Goal: Task Accomplishment & Management: Use online tool/utility

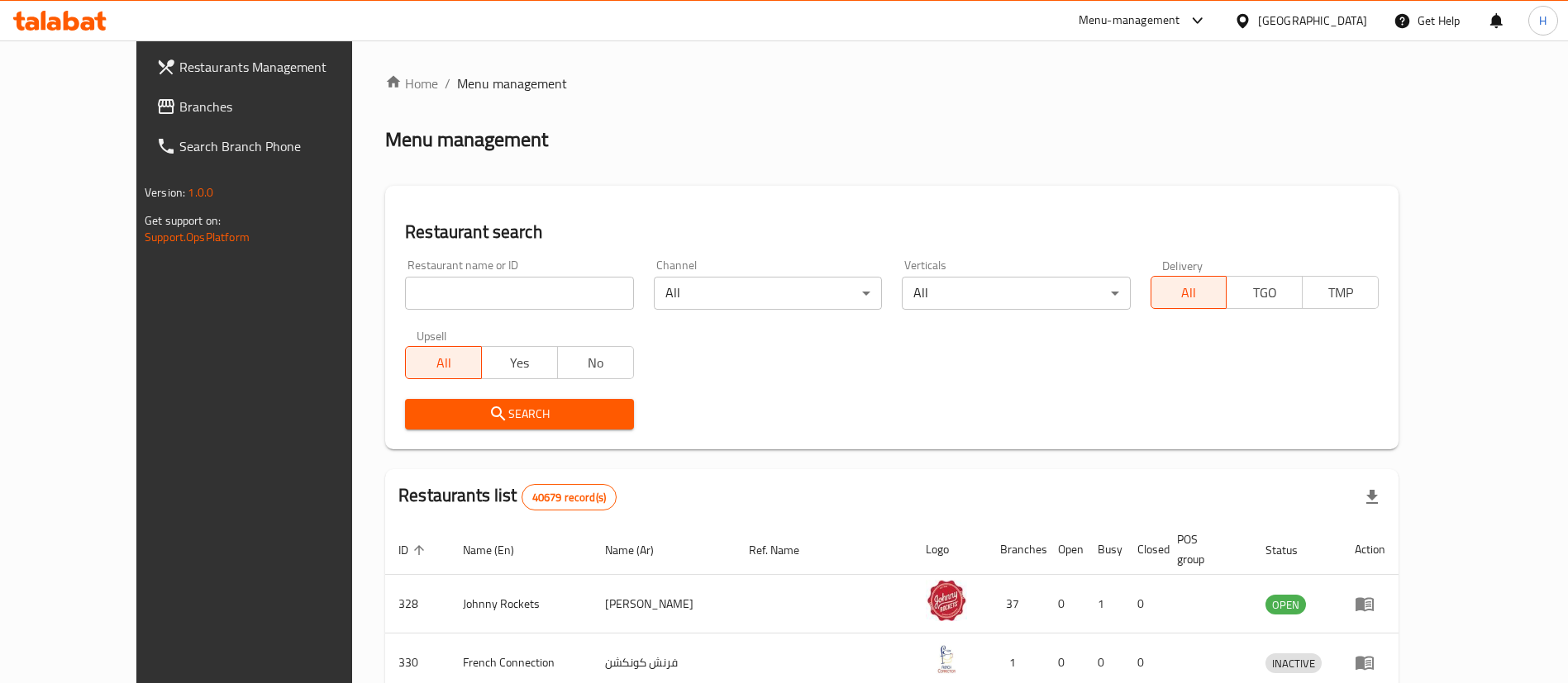
click at [179, 102] on span "Branches" at bounding box center [282, 107] width 206 height 20
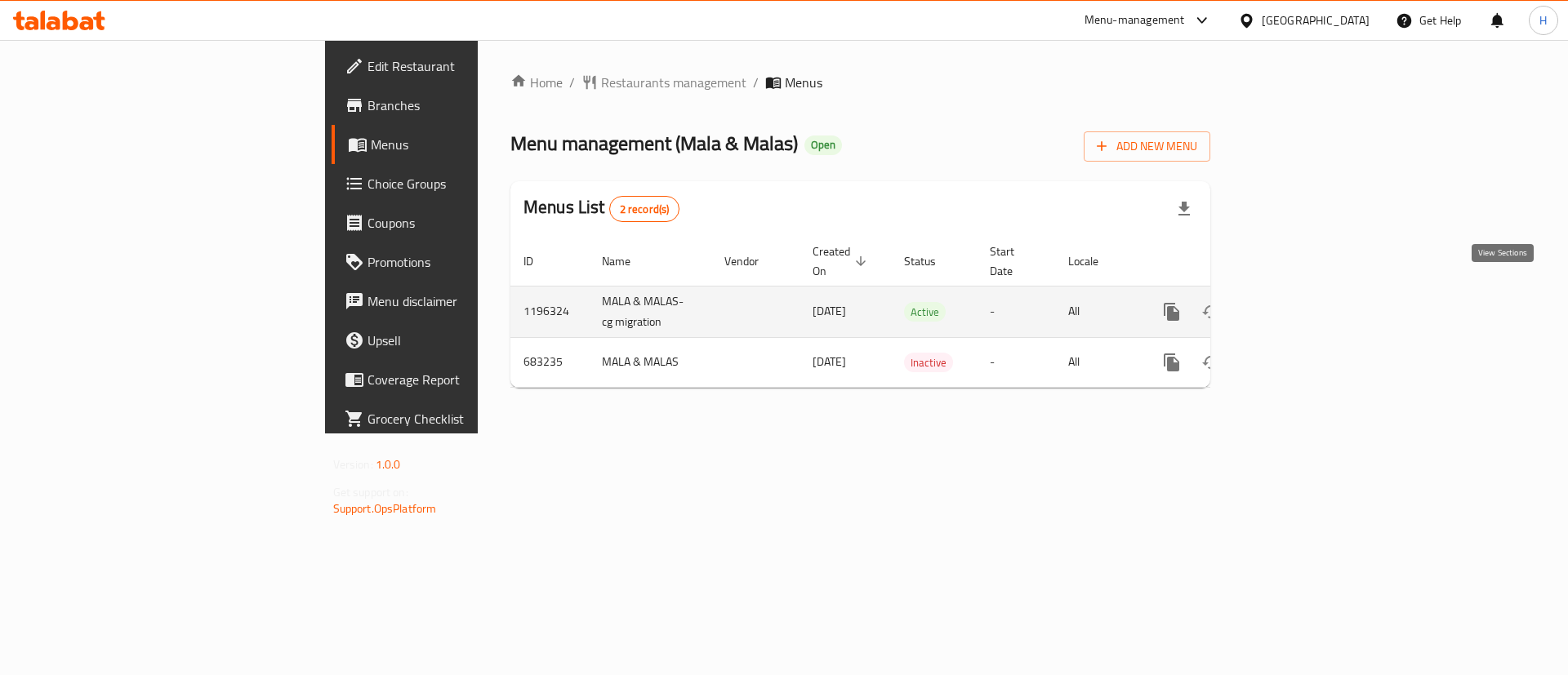
click at [1297, 305] on icon "enhanced table" at bounding box center [1289, 312] width 15 height 15
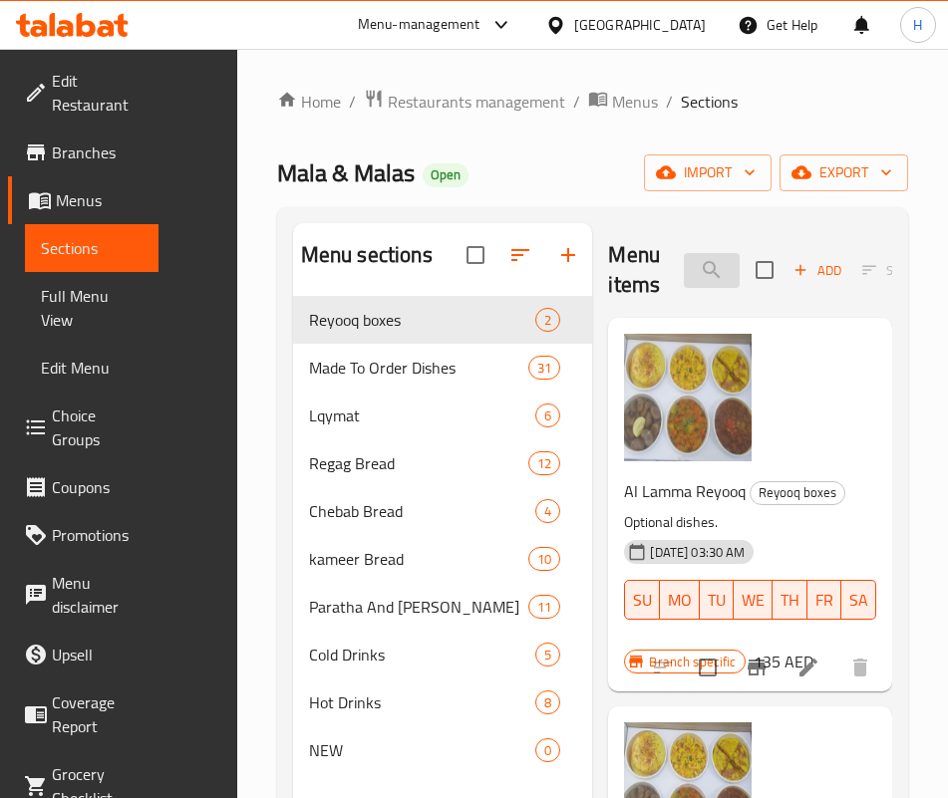
click at [684, 260] on input "search" at bounding box center [712, 270] width 56 height 35
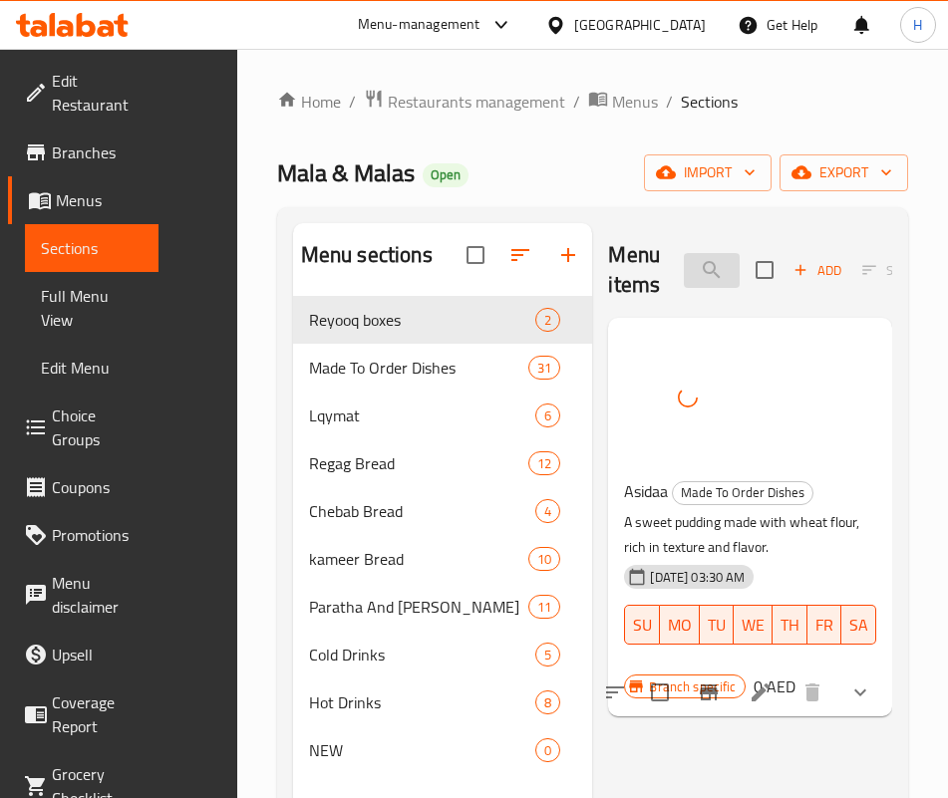
click at [684, 269] on input "asid" at bounding box center [712, 270] width 56 height 35
click at [684, 268] on input "asid" at bounding box center [712, 270] width 56 height 35
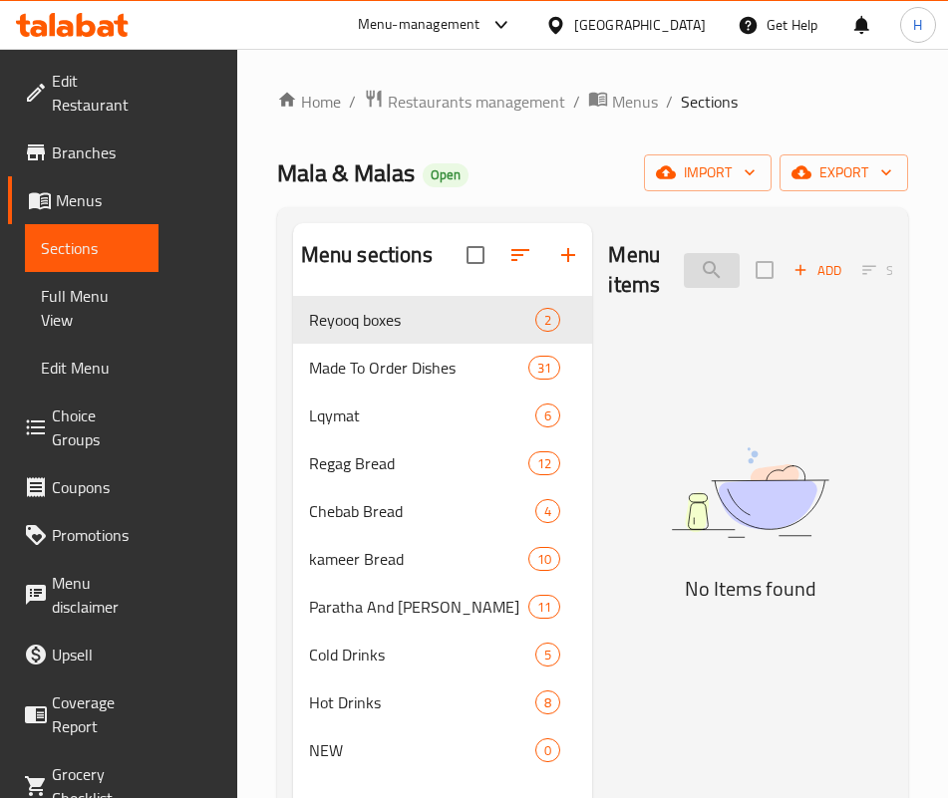
click at [684, 262] on input "azoz" at bounding box center [712, 270] width 56 height 35
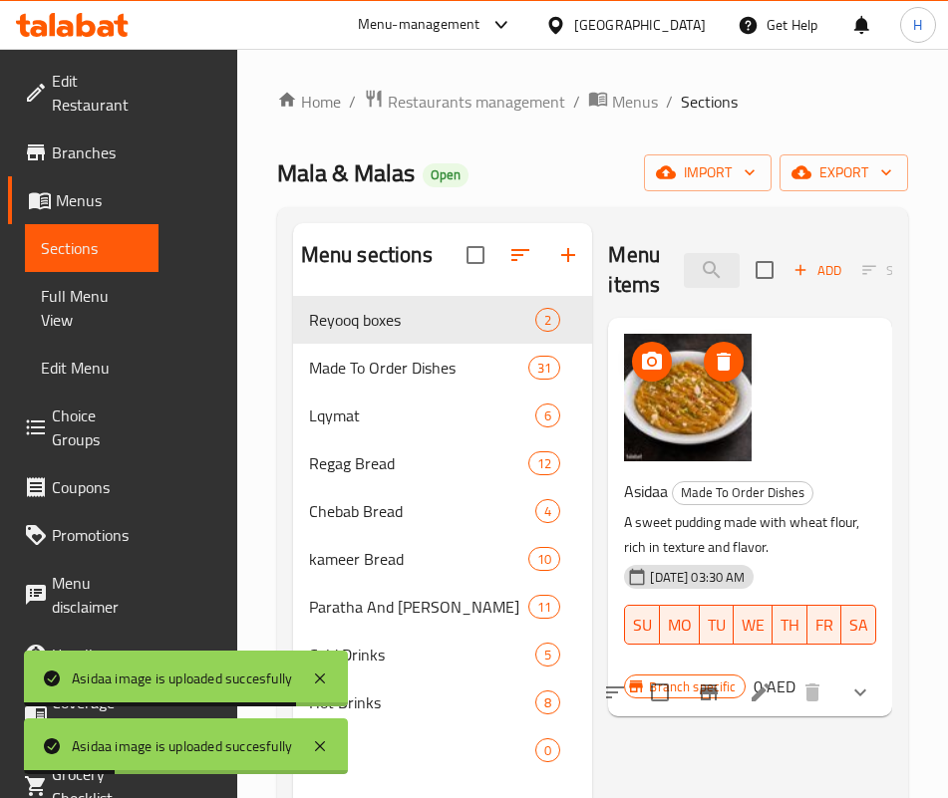
click at [592, 605] on div "Menu items asi Add Sort Manage items Asidaa Made To Order Dishes A sweet puddin…" at bounding box center [742, 622] width 300 height 798
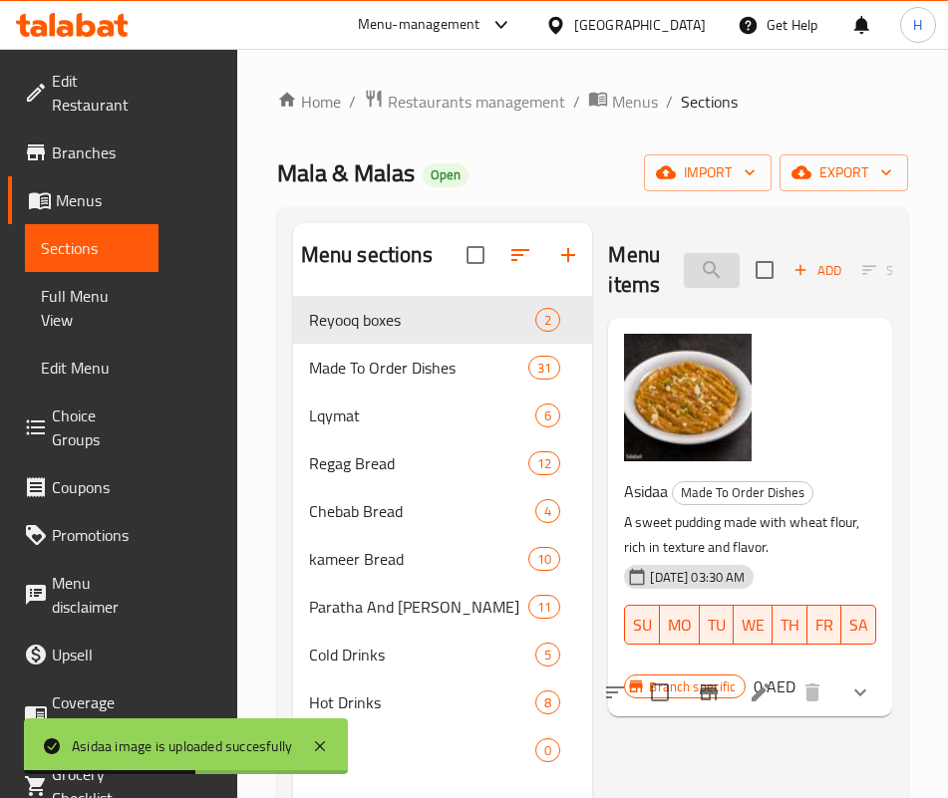
click at [684, 285] on input "asi" at bounding box center [712, 270] width 56 height 35
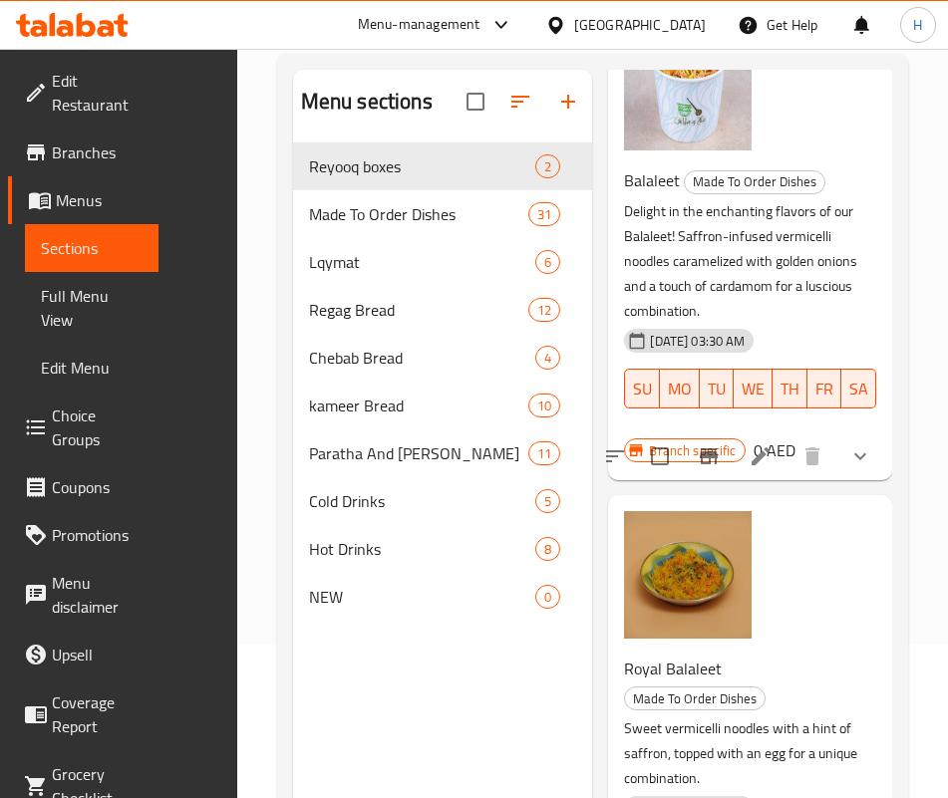
scroll to position [279, 0]
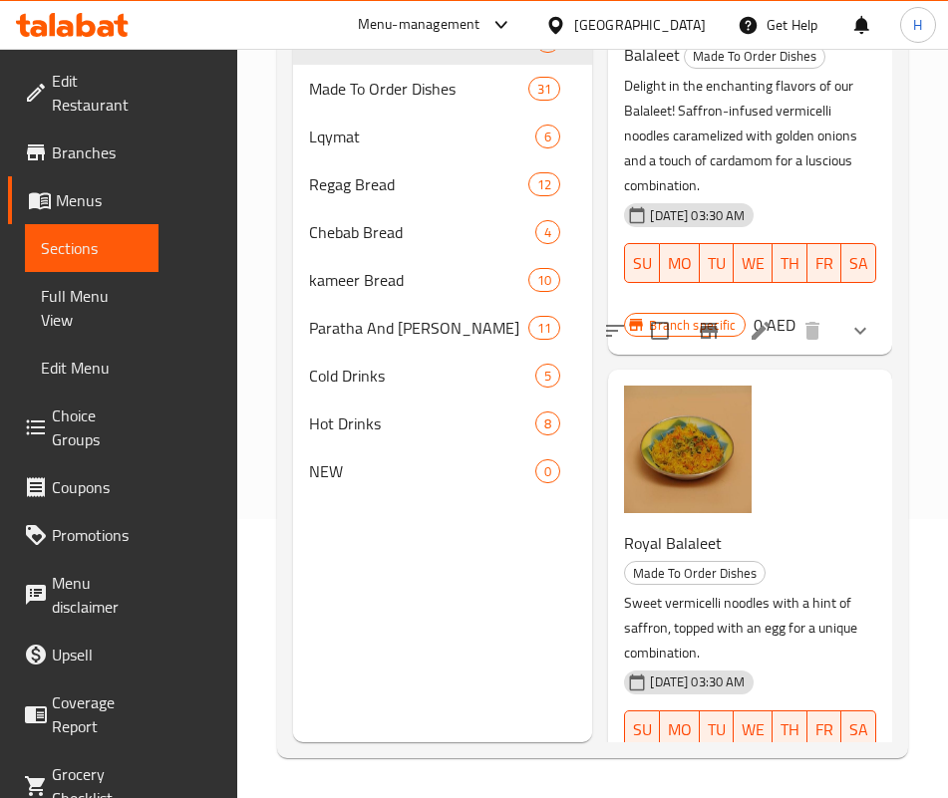
click at [625, 591] on p "Sweet vermicelli noodles with a hint of saffron, topped with an egg for a uniqu…" at bounding box center [742, 628] width 236 height 75
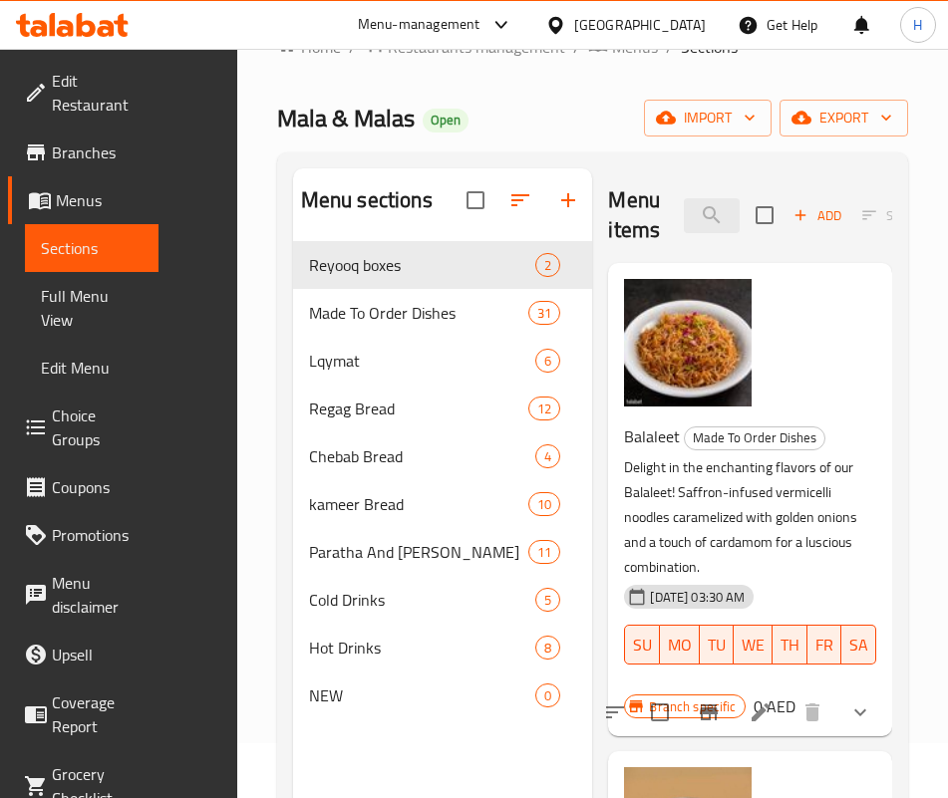
scroll to position [0, 0]
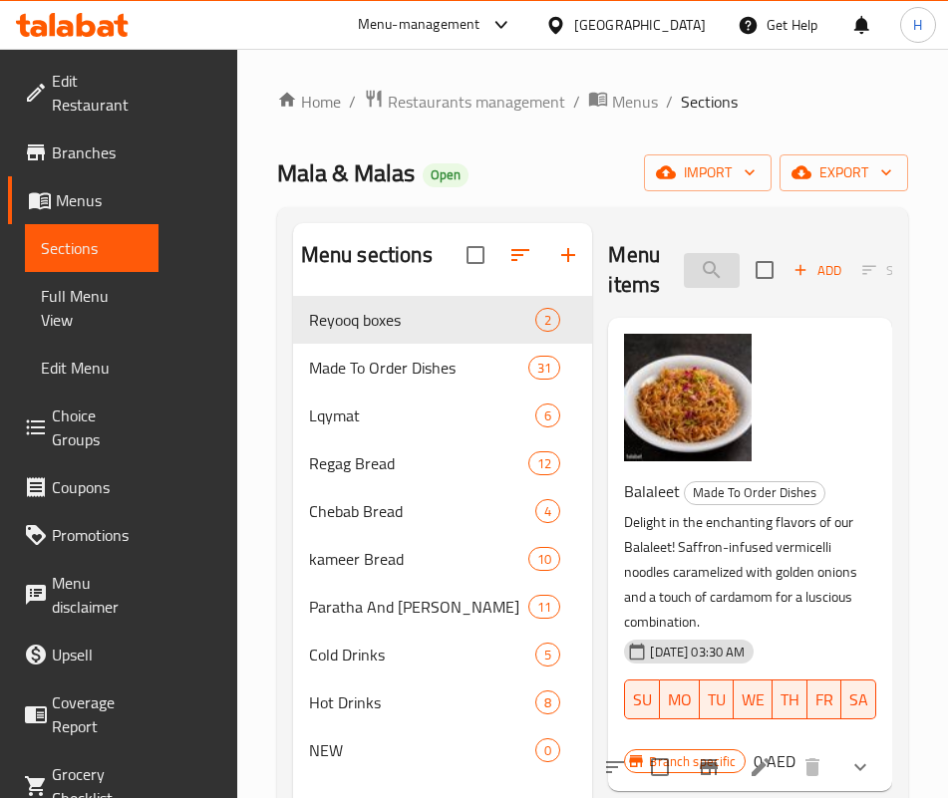
click at [684, 264] on input "noodl" at bounding box center [712, 270] width 56 height 35
click at [684, 268] on input "balal" at bounding box center [712, 270] width 56 height 35
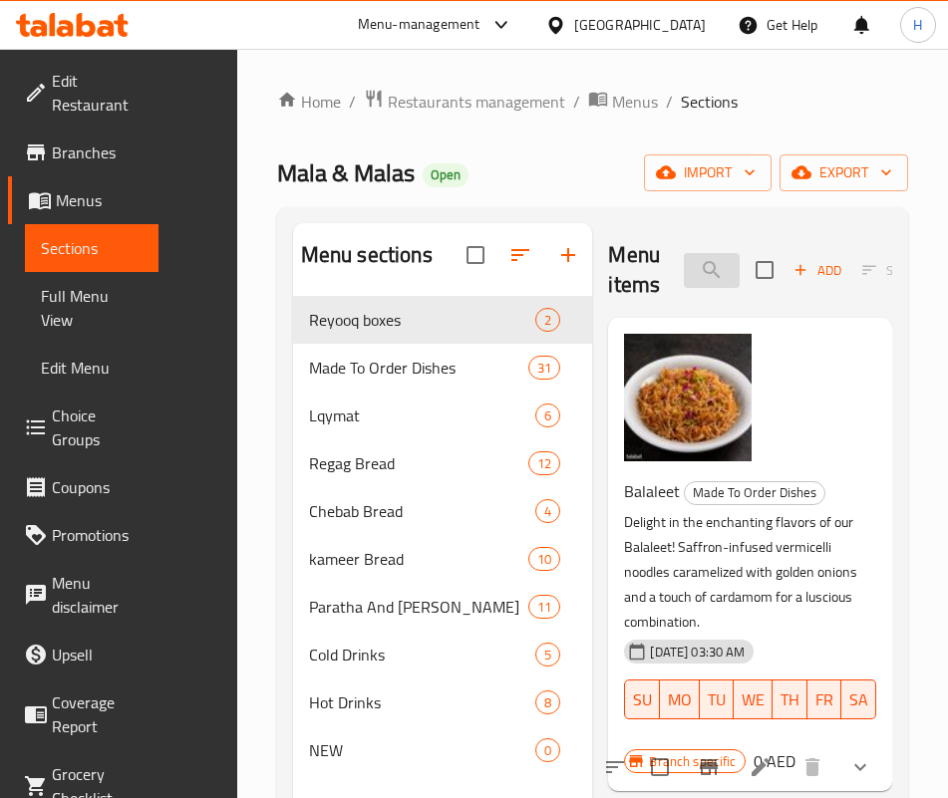
click at [684, 268] on input "balal" at bounding box center [712, 270] width 56 height 35
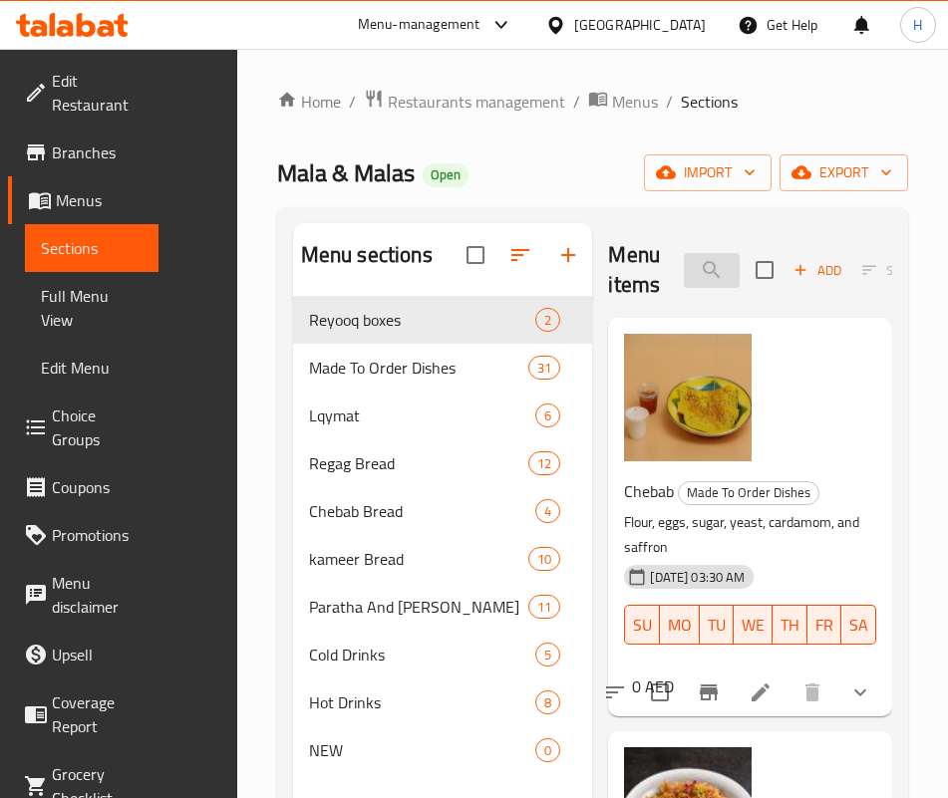
click at [684, 256] on input "card" at bounding box center [712, 270] width 56 height 35
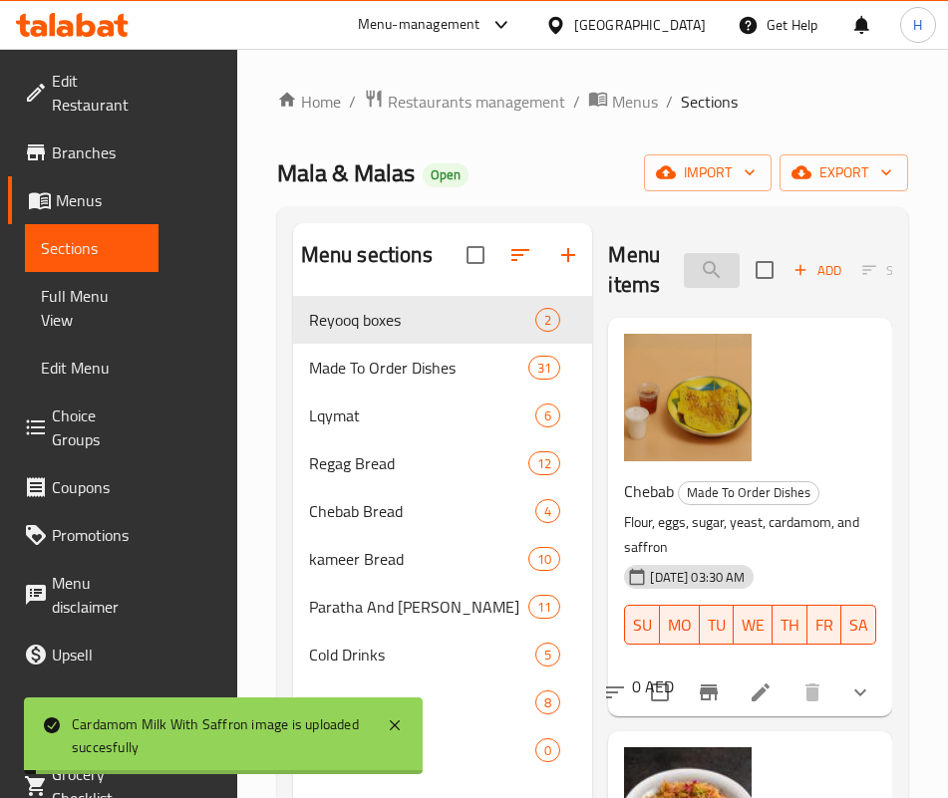
click at [684, 256] on input "card" at bounding box center [712, 270] width 56 height 35
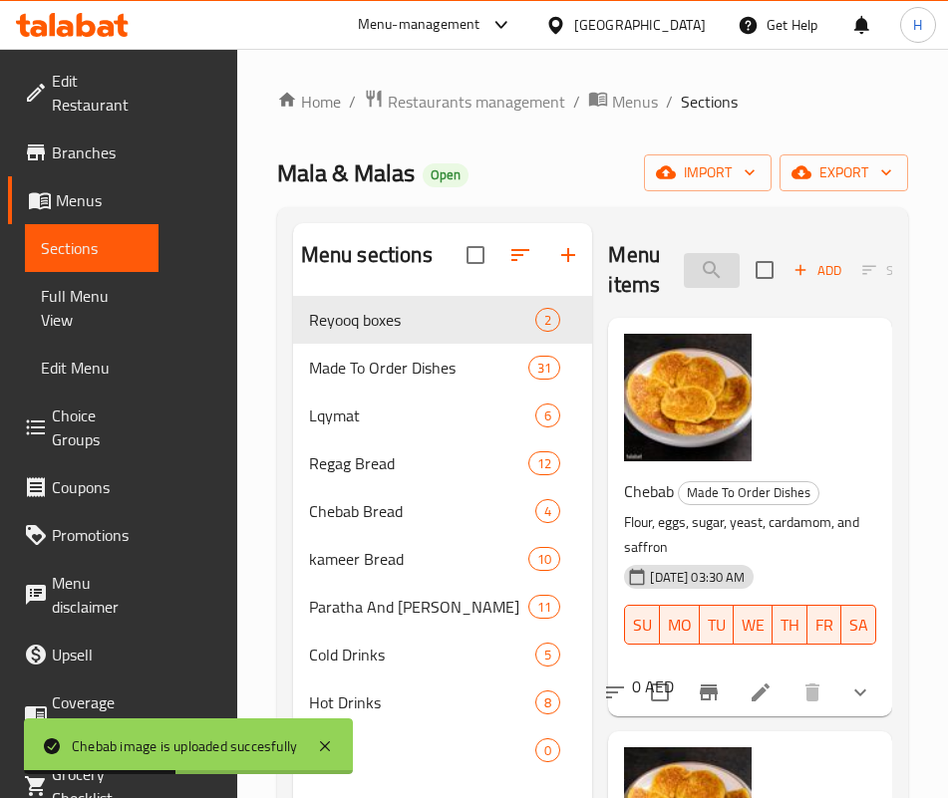
click at [684, 265] on input "cheb" at bounding box center [712, 270] width 56 height 35
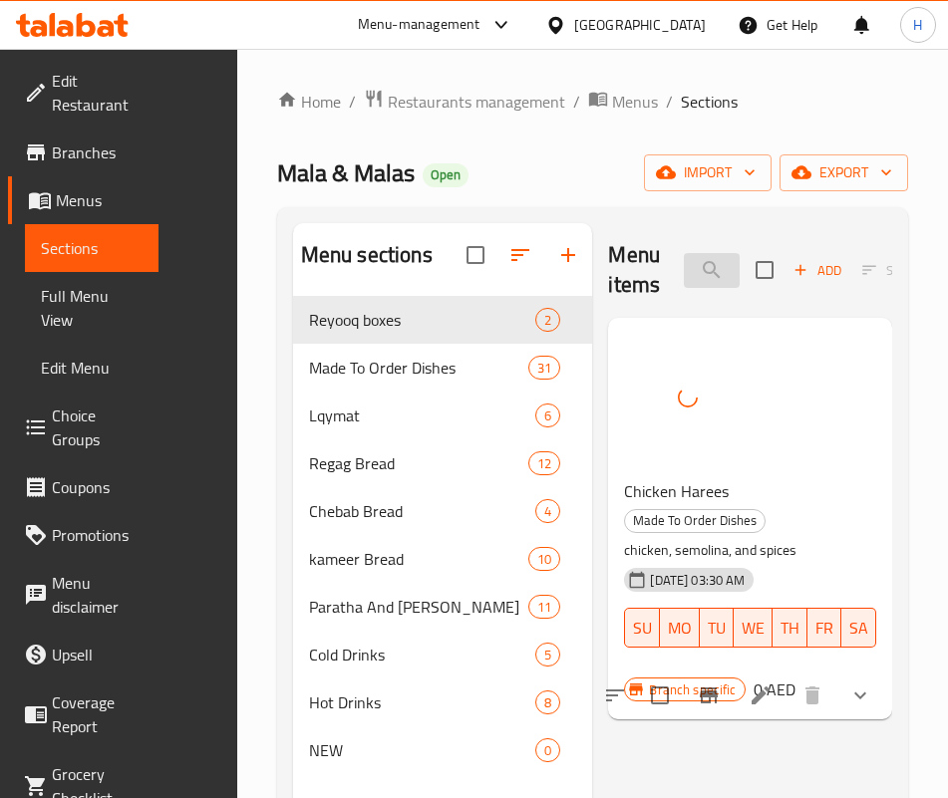
click at [684, 280] on input "haree" at bounding box center [712, 270] width 56 height 35
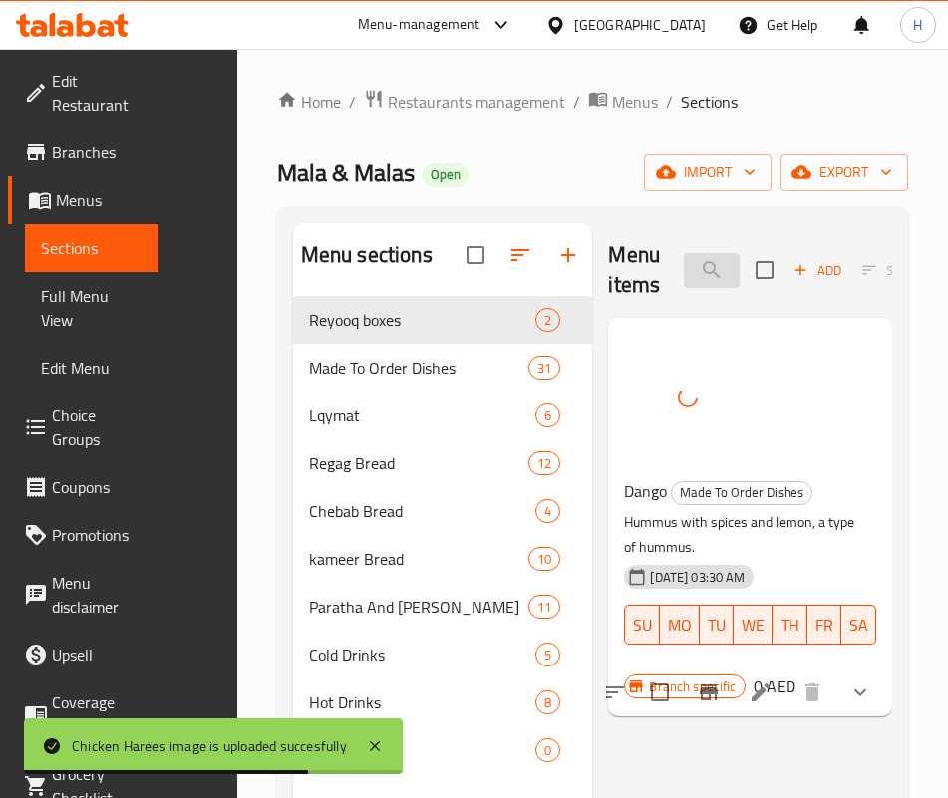
click at [684, 259] on input "dango" at bounding box center [712, 270] width 56 height 35
click at [684, 260] on input "dango" at bounding box center [712, 270] width 56 height 35
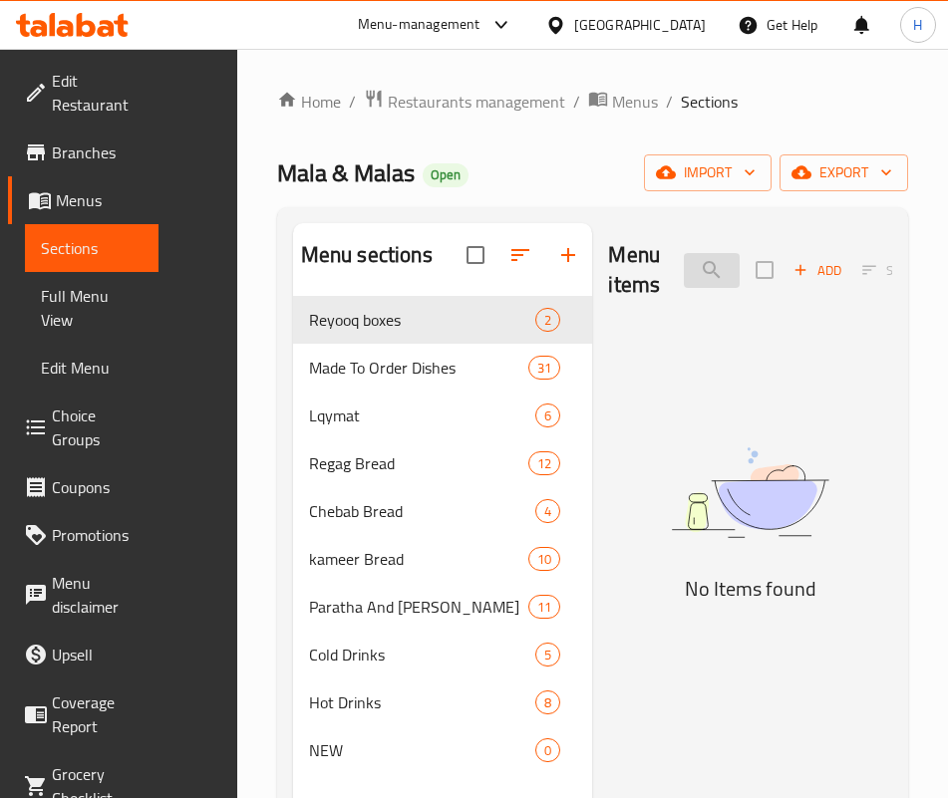
type input "e"
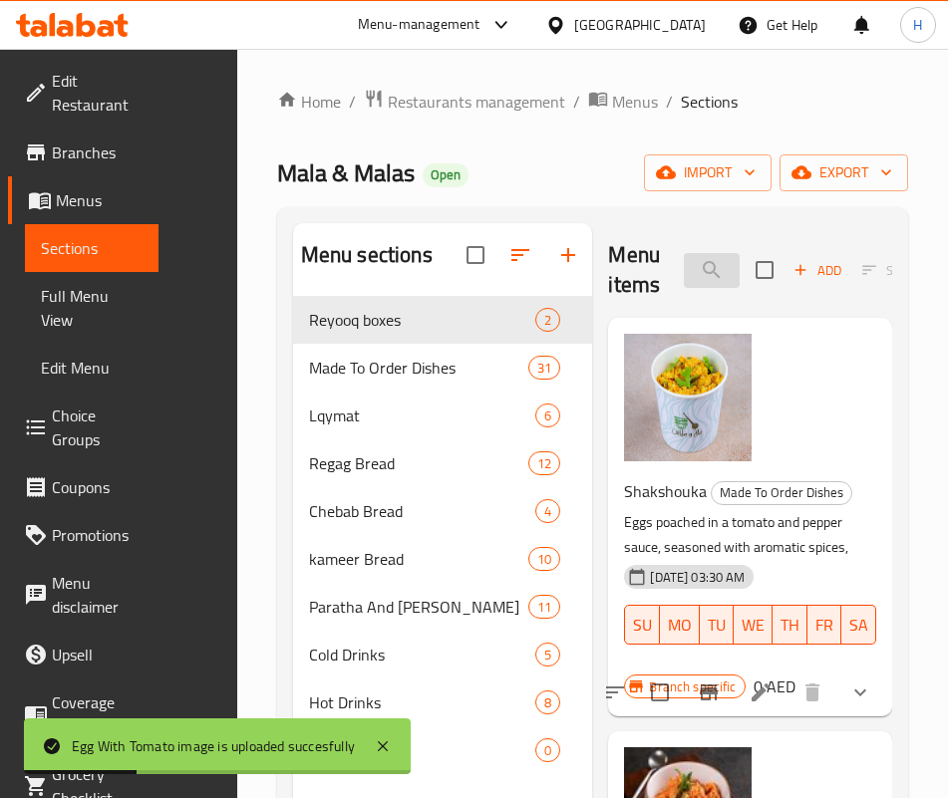
click at [684, 279] on input "tomato" at bounding box center [712, 270] width 56 height 35
type input "a"
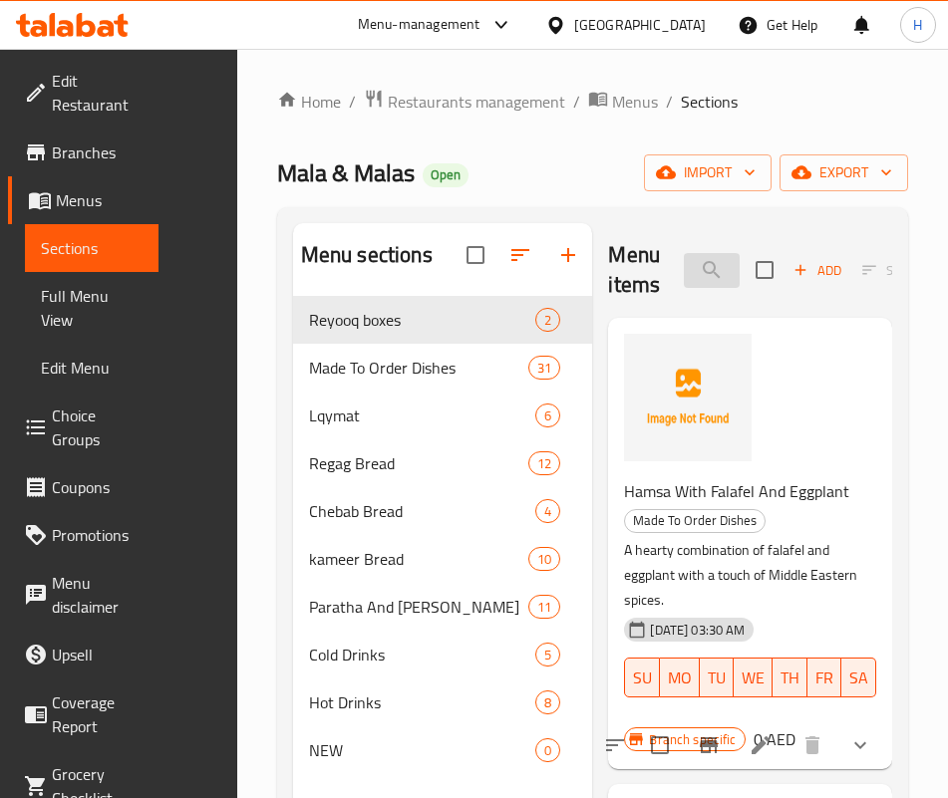
click at [684, 271] on input "hamsa" at bounding box center [712, 270] width 56 height 35
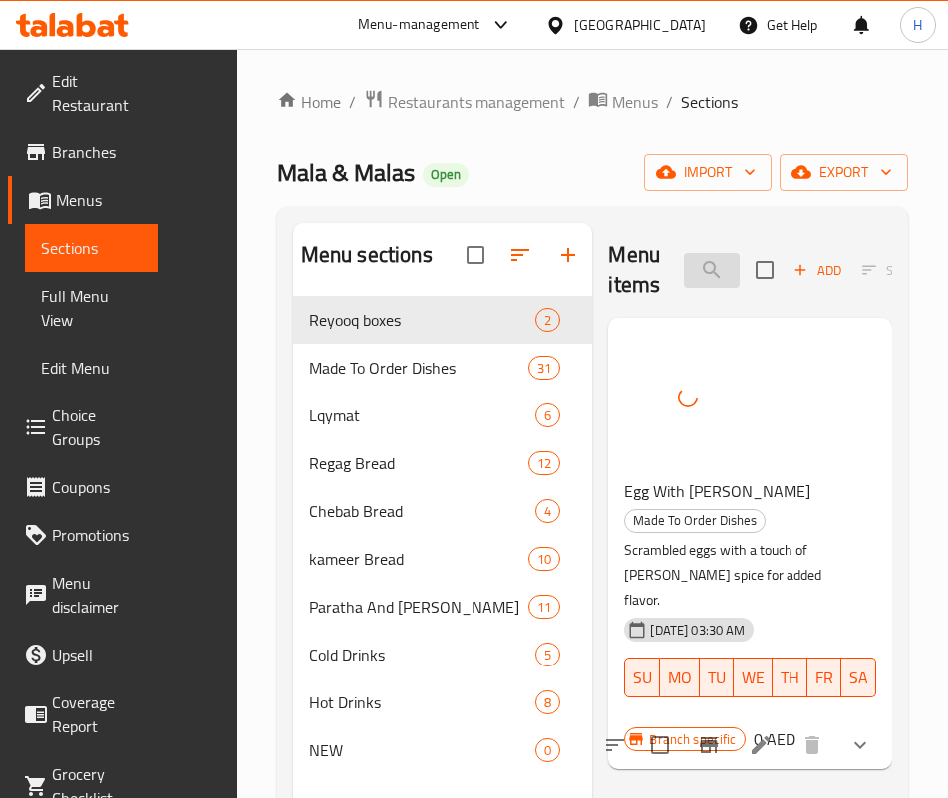
click at [684, 285] on input "curry" at bounding box center [712, 270] width 56 height 35
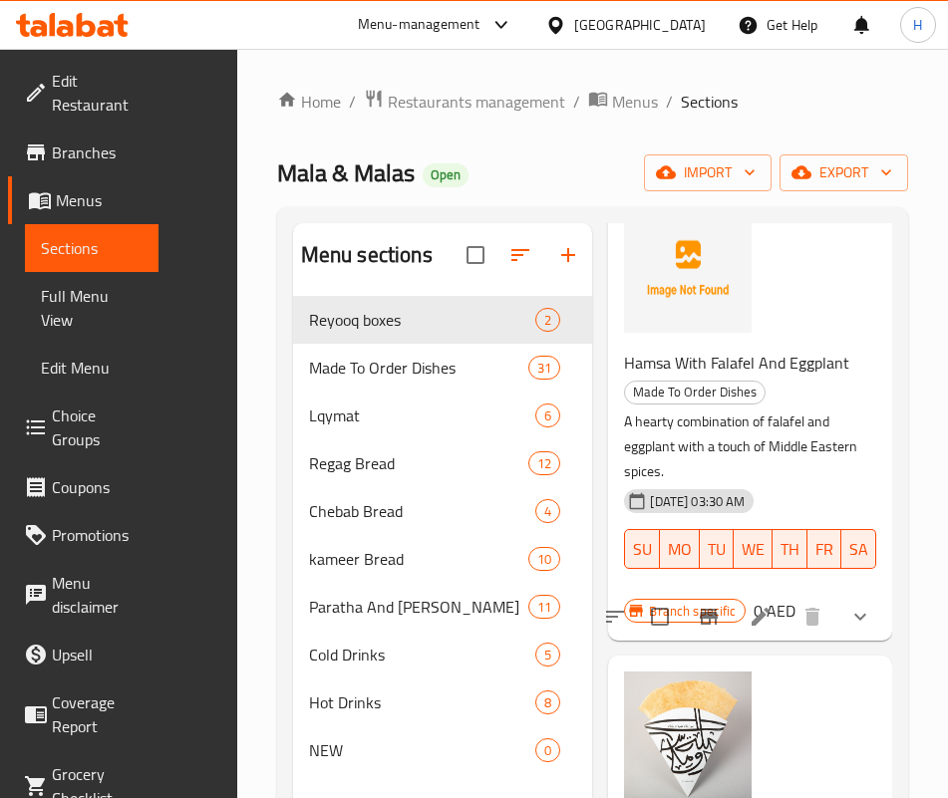
scroll to position [14, 0]
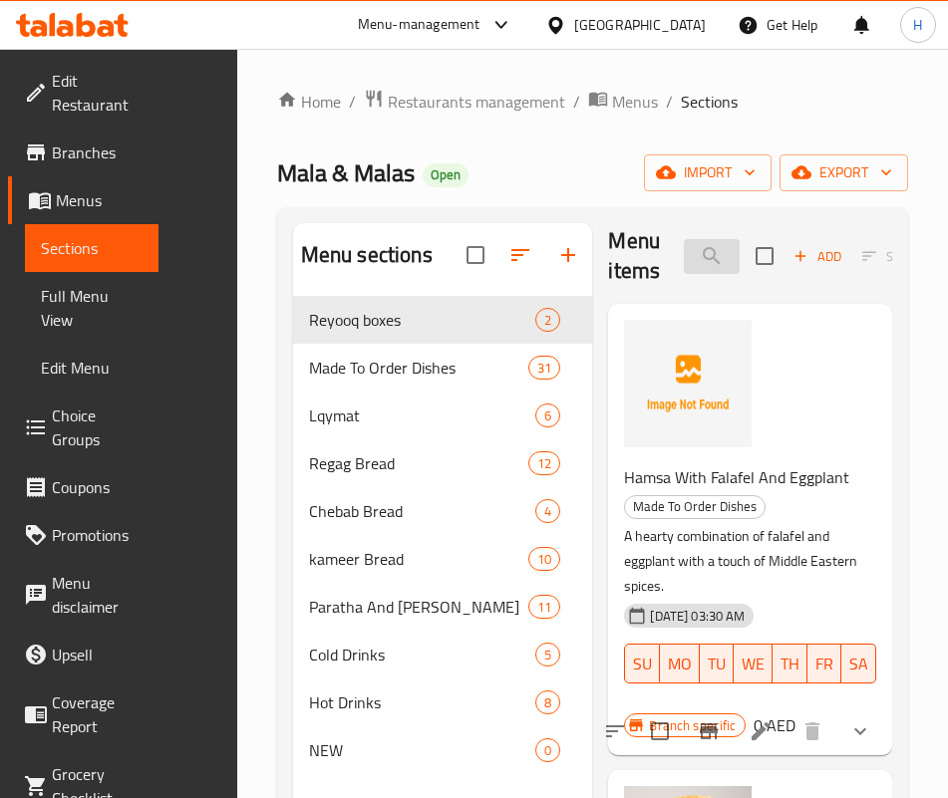
click at [684, 241] on input "falafel" at bounding box center [712, 256] width 56 height 35
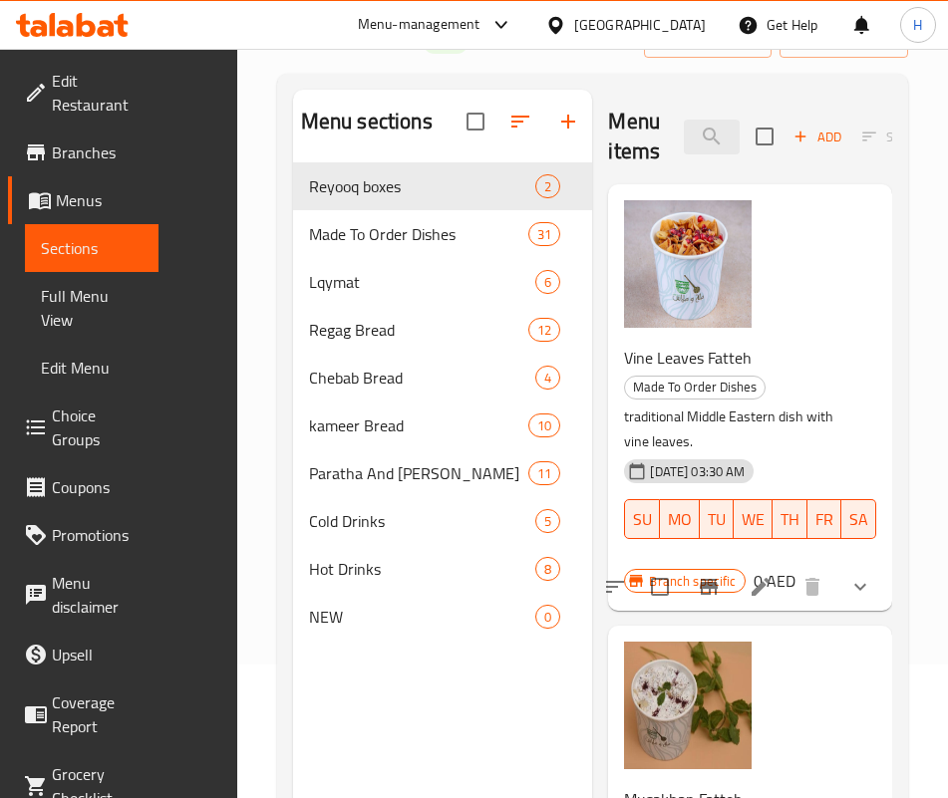
scroll to position [0, 0]
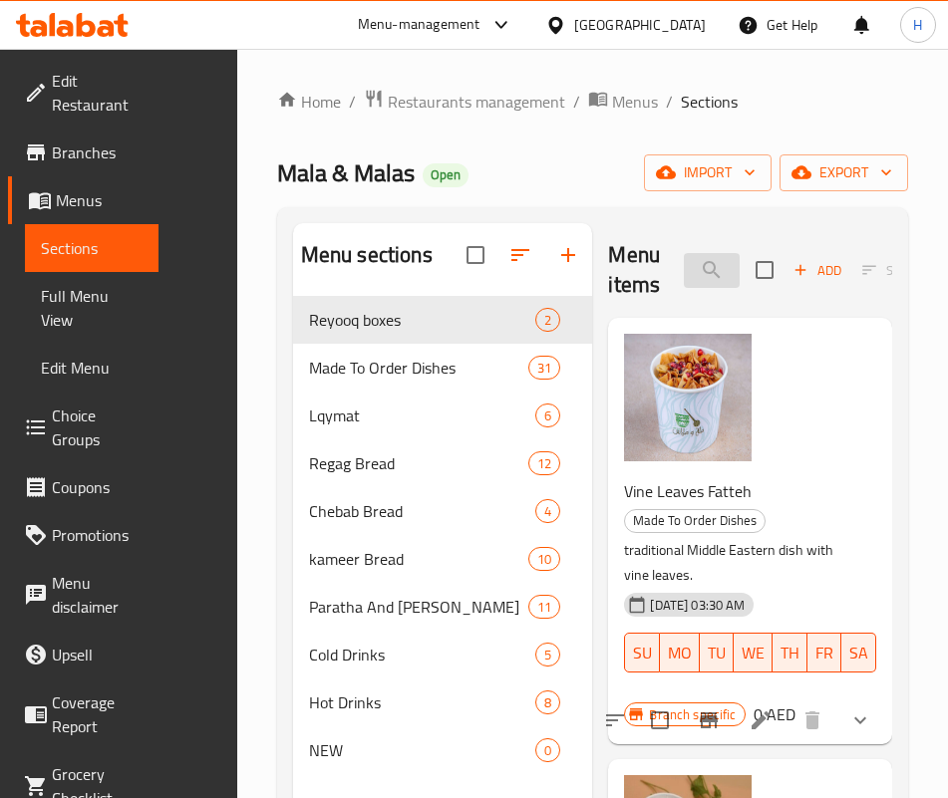
click at [693, 259] on input "fat" at bounding box center [712, 270] width 56 height 35
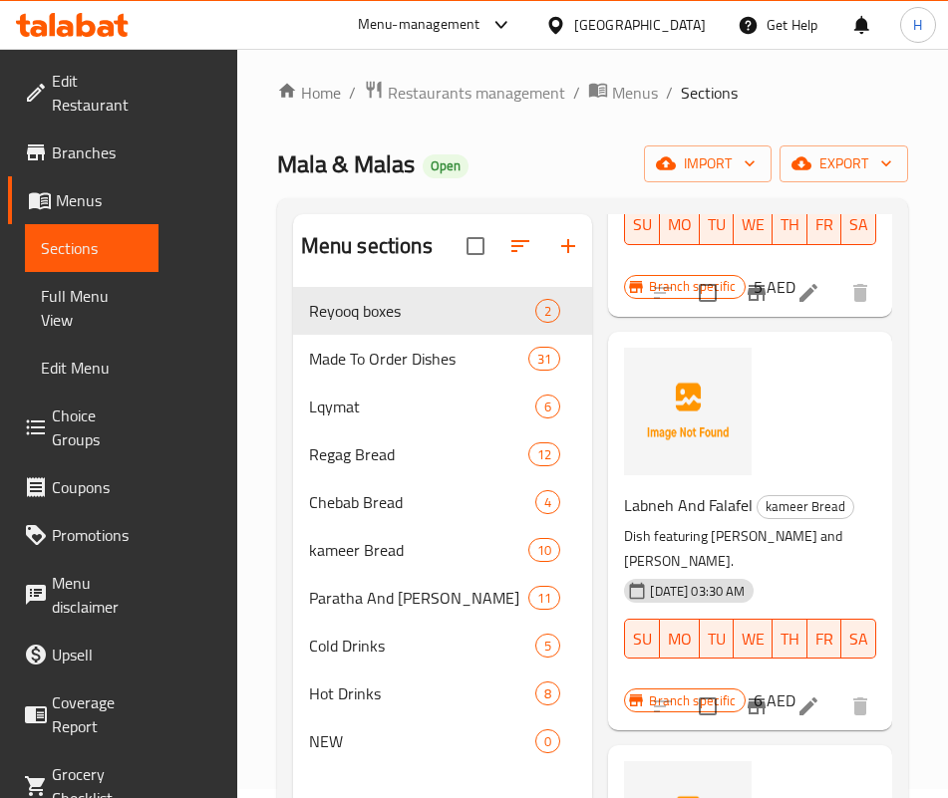
scroll to position [150, 0]
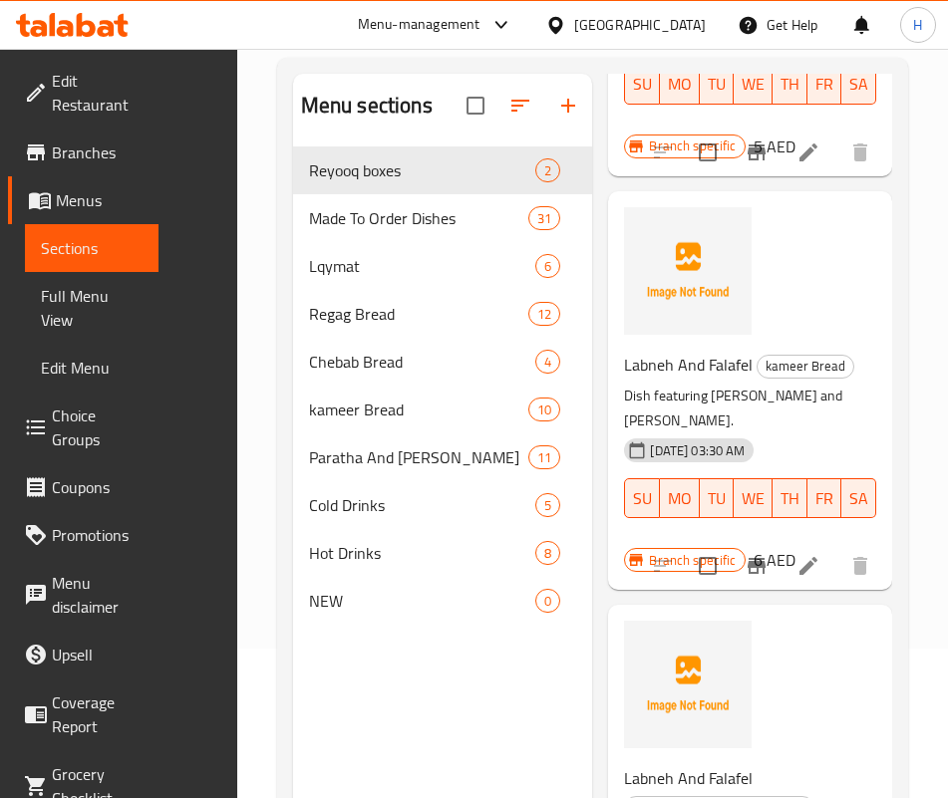
drag, startPoint x: 779, startPoint y: 564, endPoint x: 698, endPoint y: 438, distance: 150.7
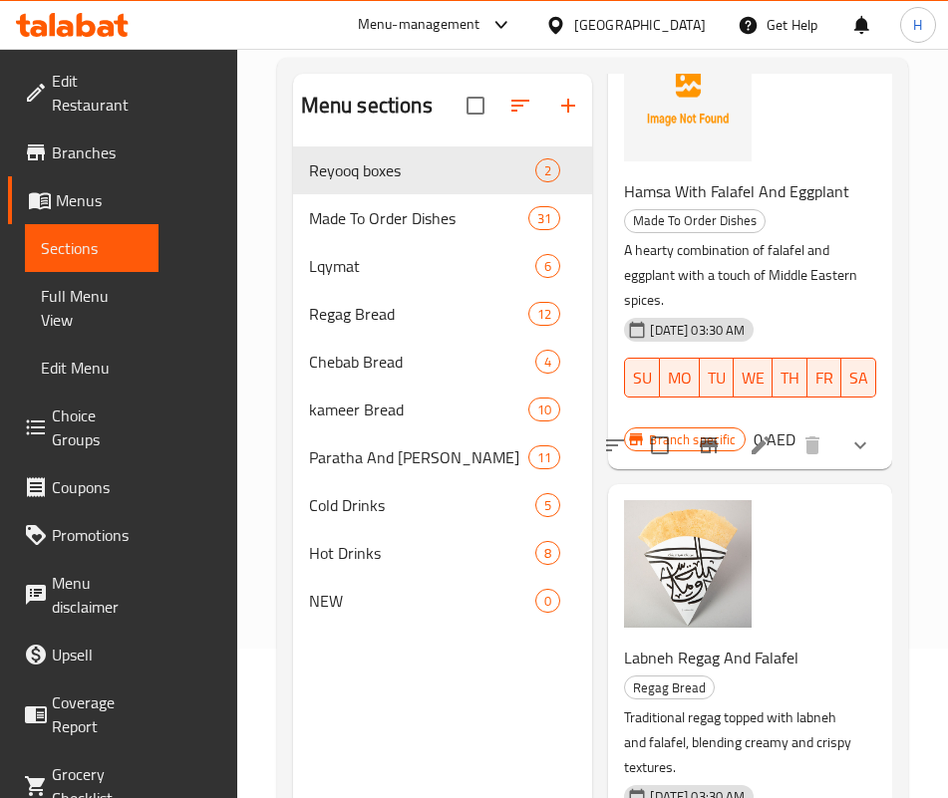
scroll to position [0, 0]
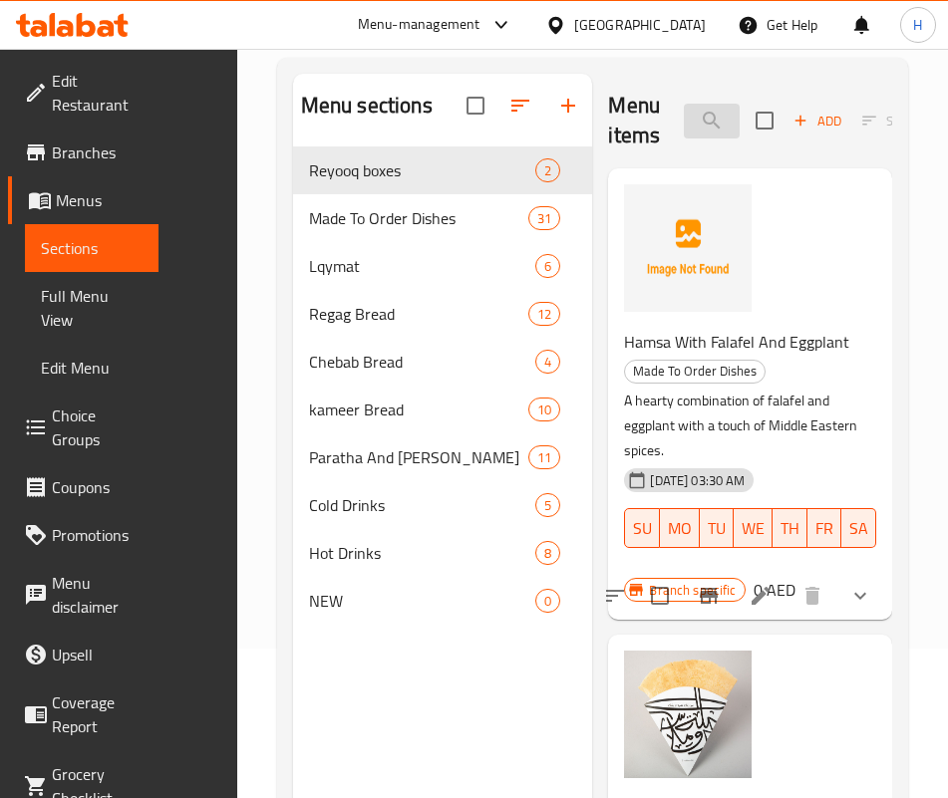
click at [684, 112] on input "fala" at bounding box center [712, 121] width 56 height 35
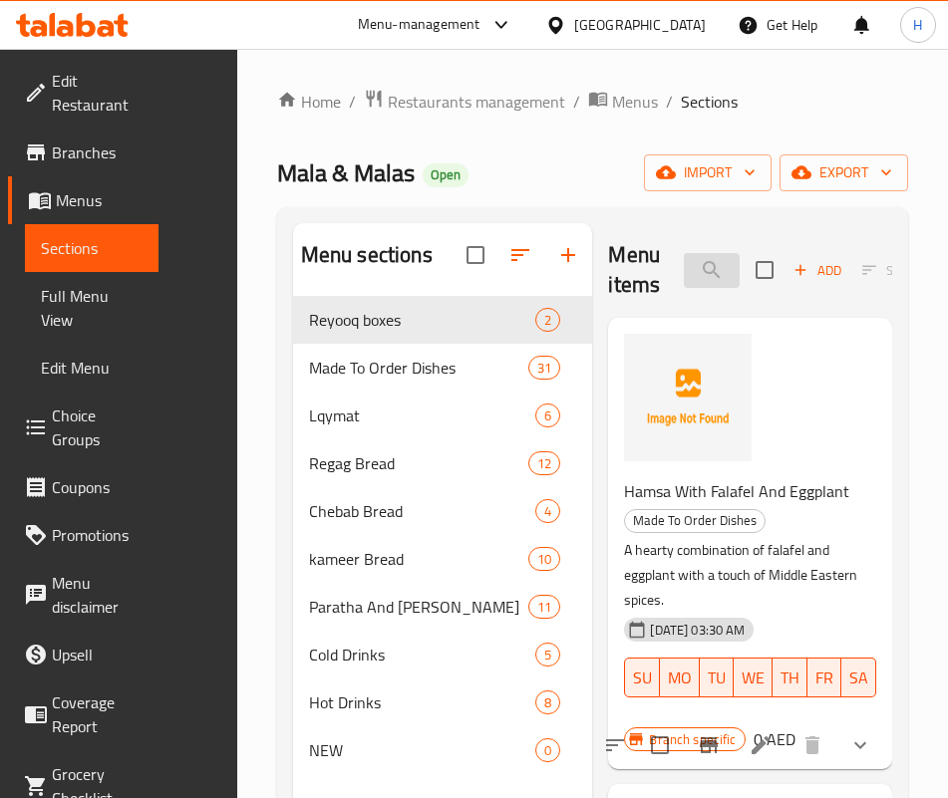
click at [684, 269] on input "hamsa" at bounding box center [712, 270] width 56 height 35
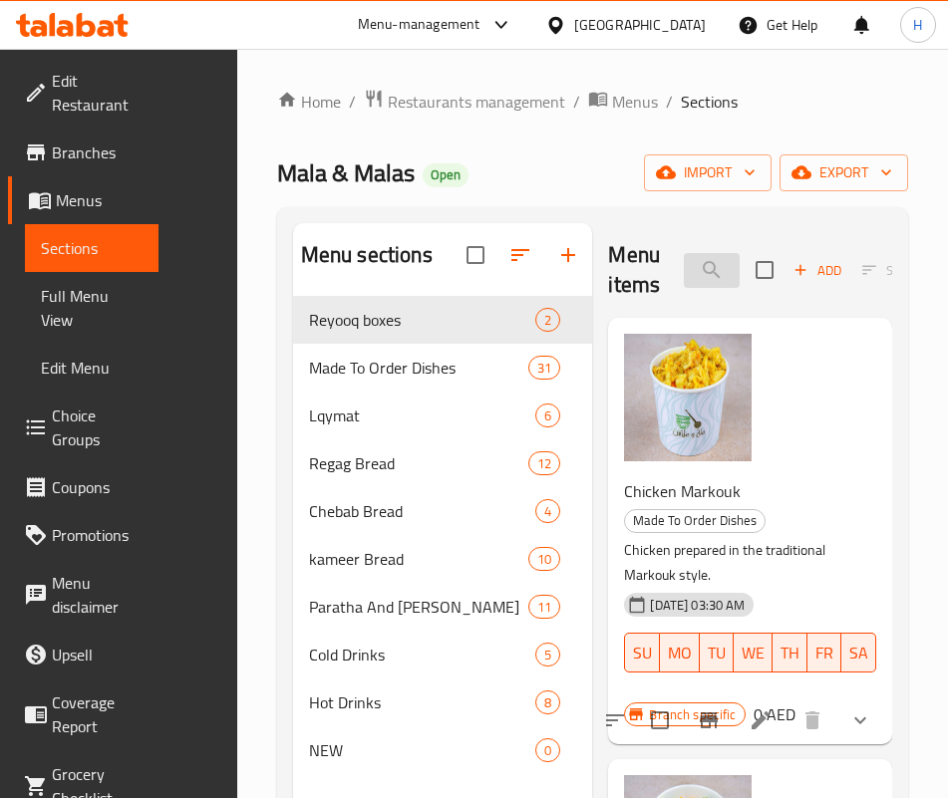
type input "u"
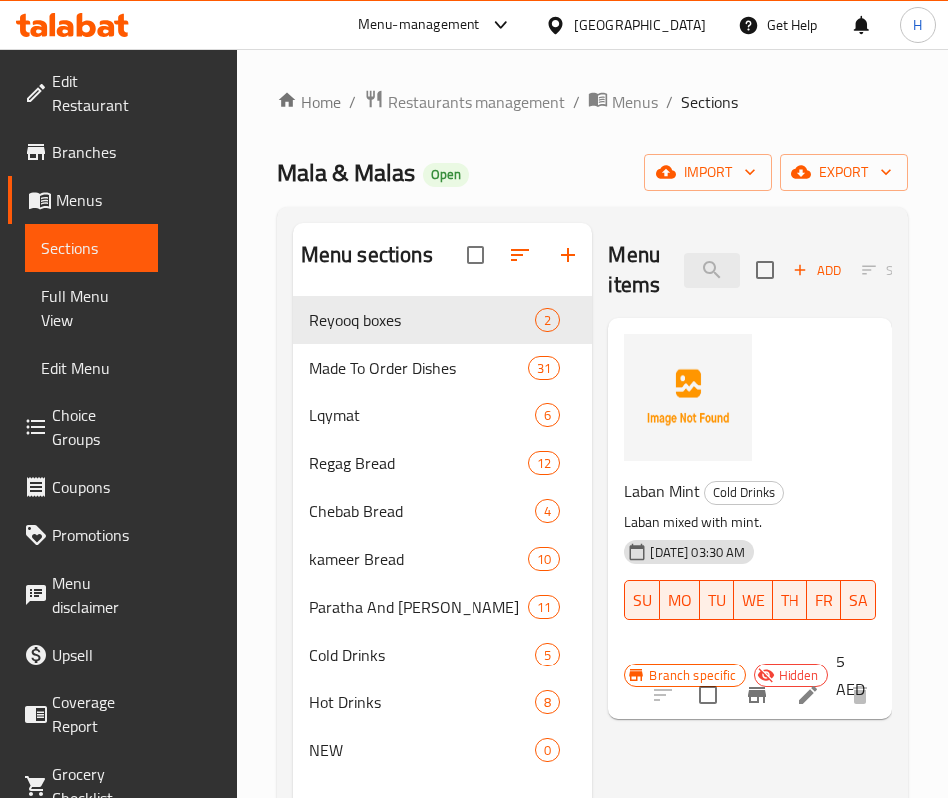
click at [705, 720] on div "Menu items عنا Add Sort Manage items Laban Mint Cold Drinks Laban mixed with mi…" at bounding box center [742, 622] width 300 height 798
click at [684, 270] on input "عنا" at bounding box center [712, 270] width 56 height 35
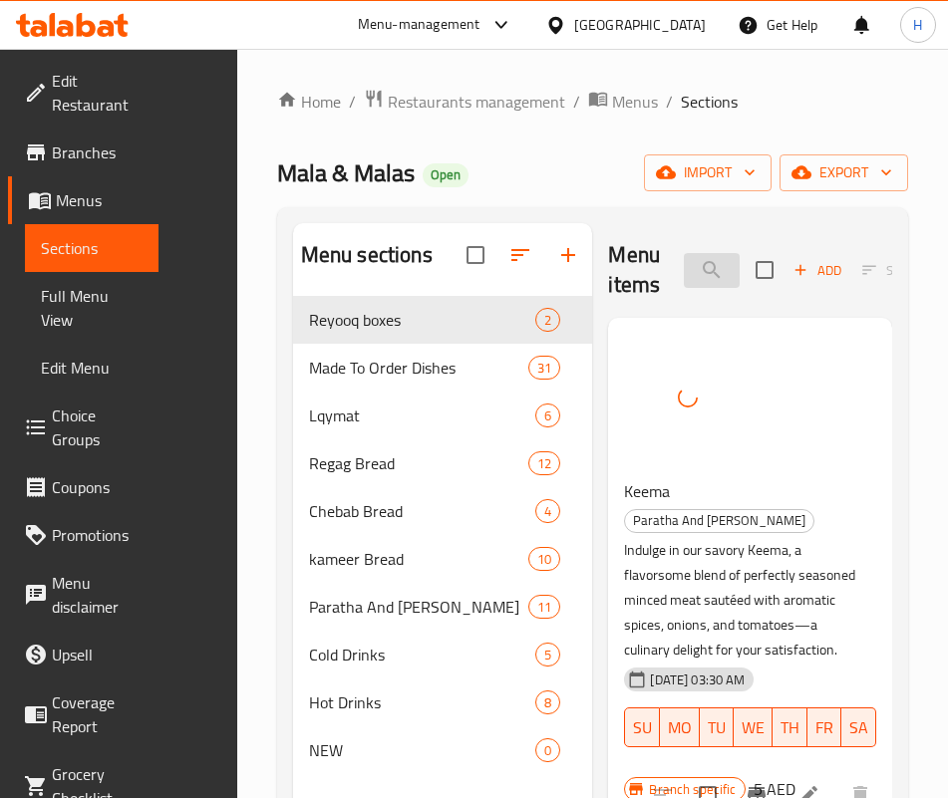
click at [684, 259] on input "keem" at bounding box center [712, 270] width 56 height 35
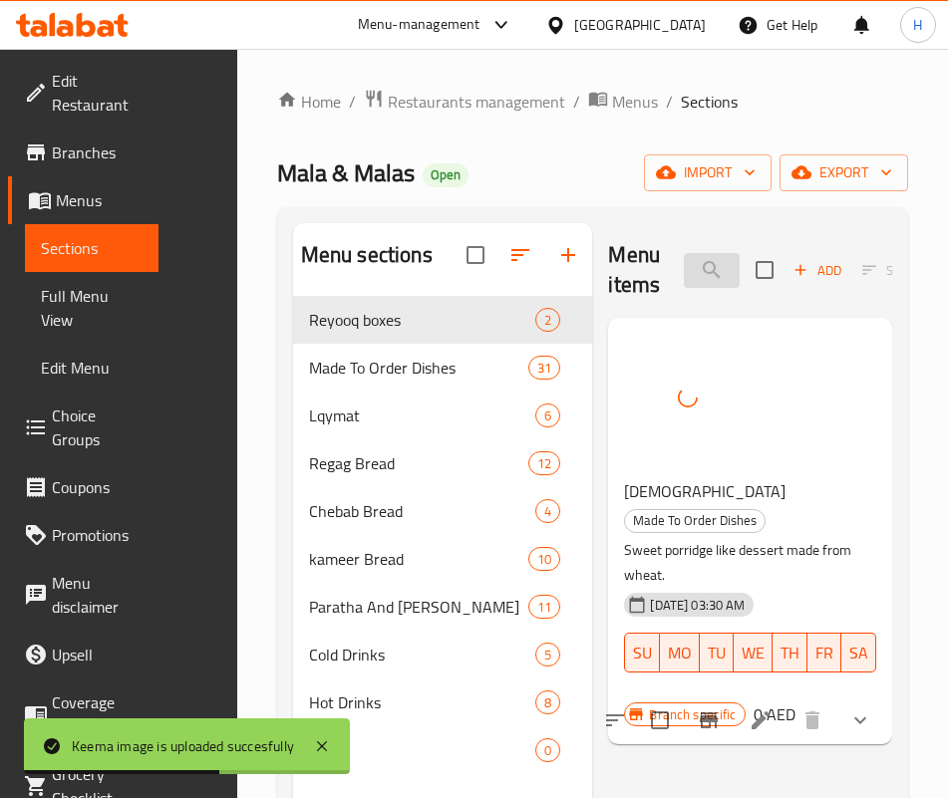
click at [684, 262] on input "khab" at bounding box center [712, 270] width 56 height 35
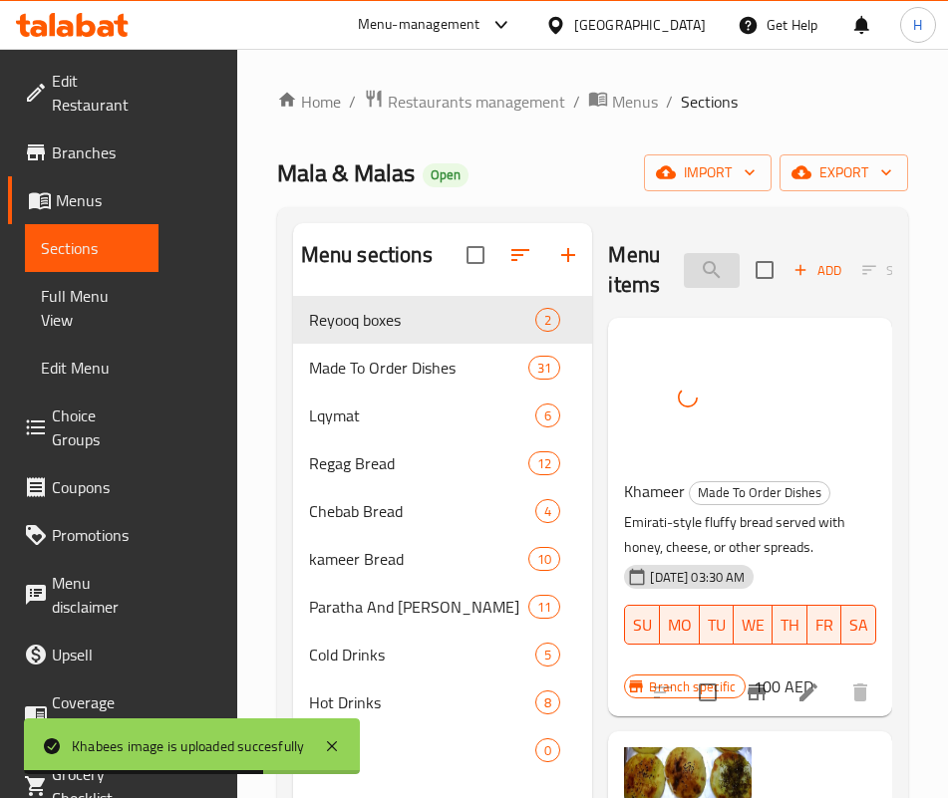
click at [684, 277] on input "kham" at bounding box center [712, 270] width 56 height 35
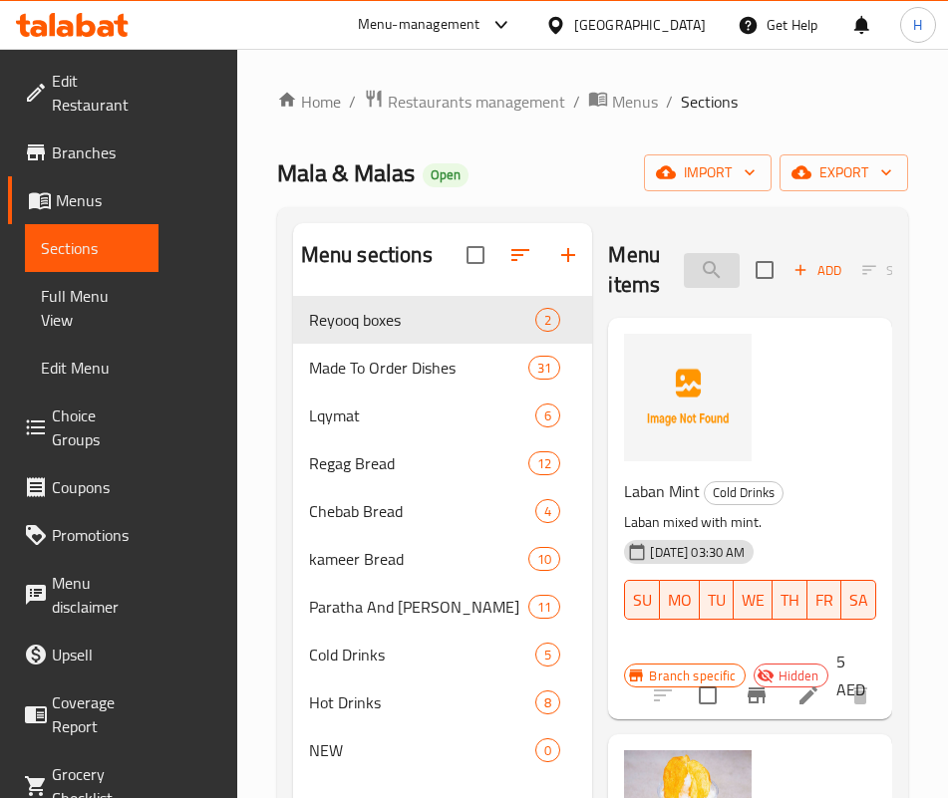
click at [684, 265] on input "LABAn" at bounding box center [712, 270] width 56 height 35
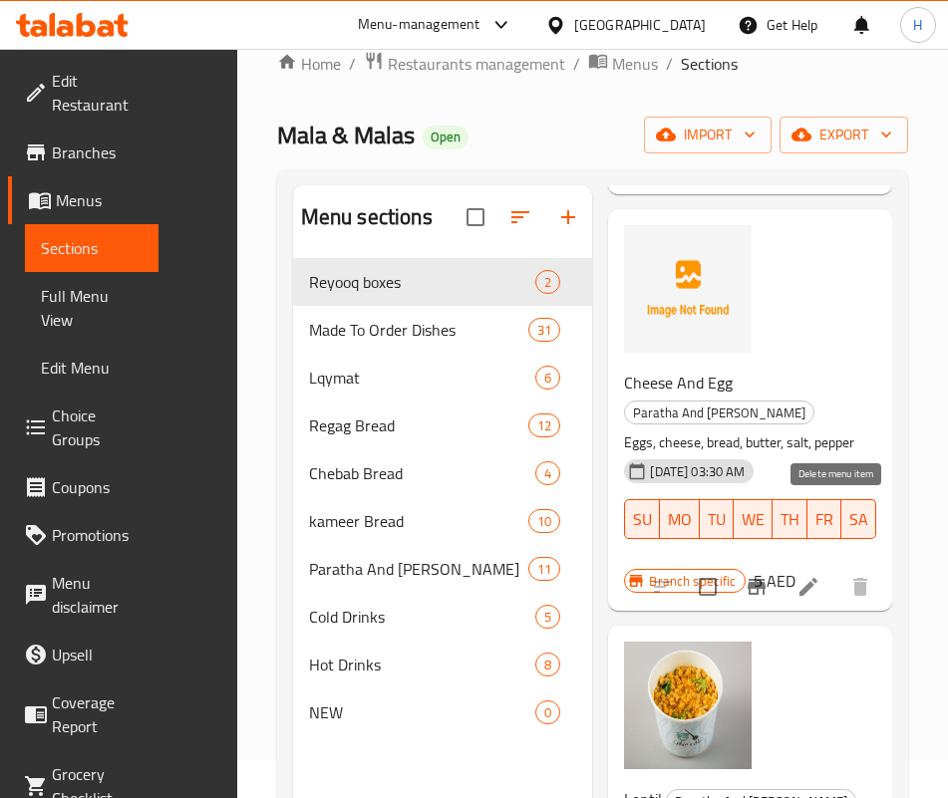
scroll to position [279, 0]
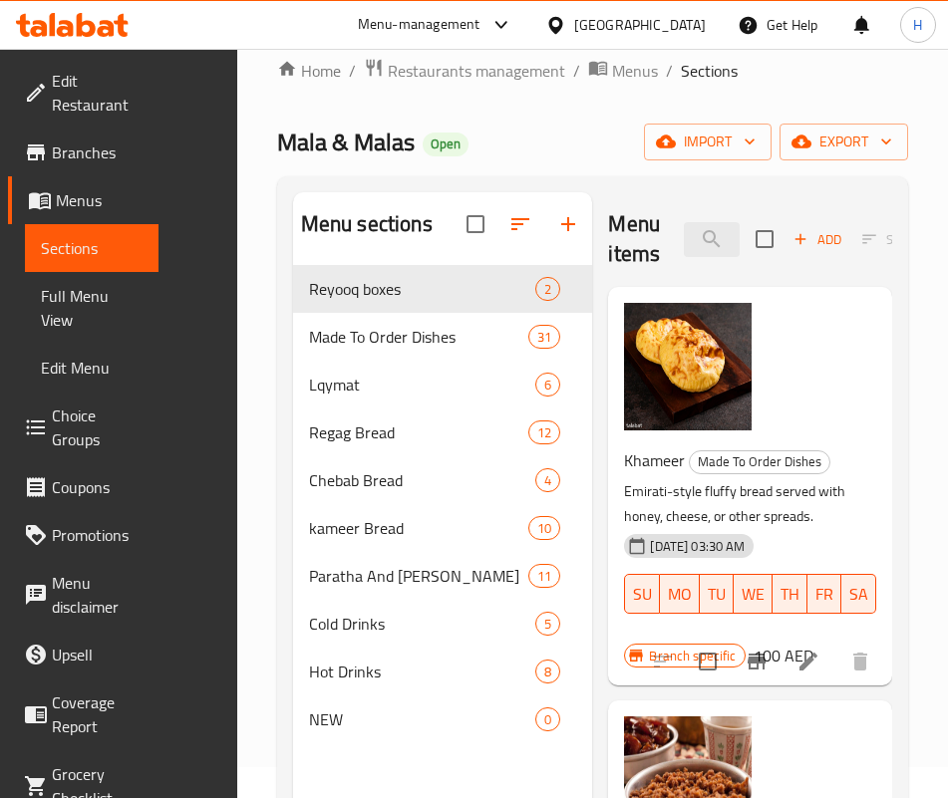
scroll to position [0, 0]
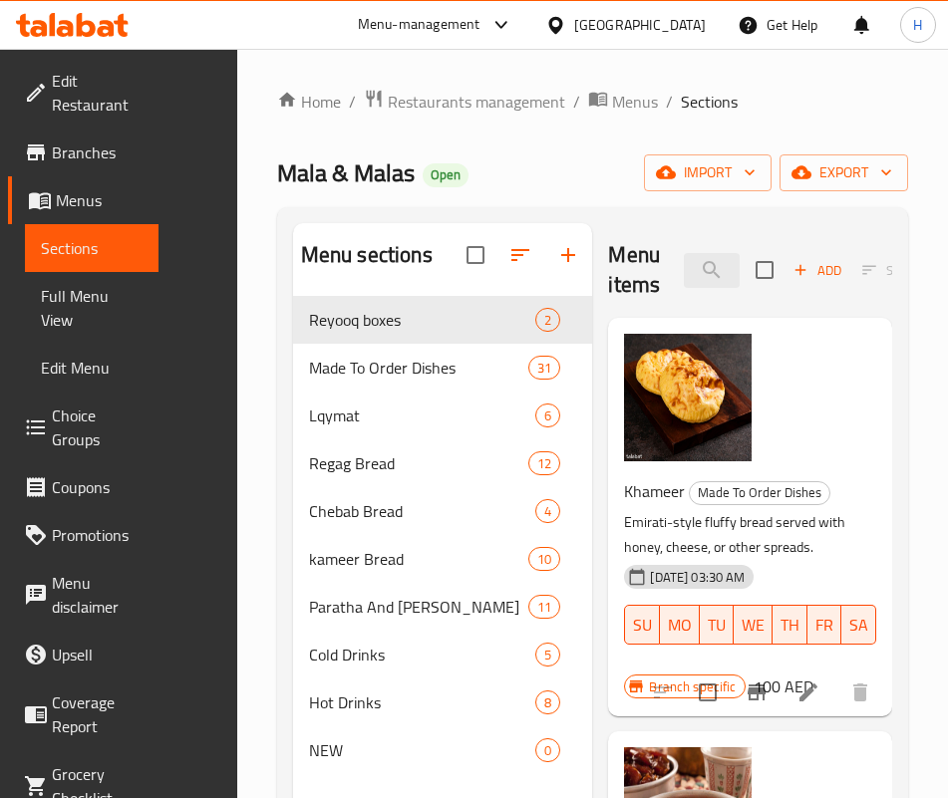
click at [611, 246] on div "Menu items bread Add Sort Manage items" at bounding box center [750, 270] width 284 height 95
click at [684, 266] on input "bread" at bounding box center [712, 270] width 56 height 35
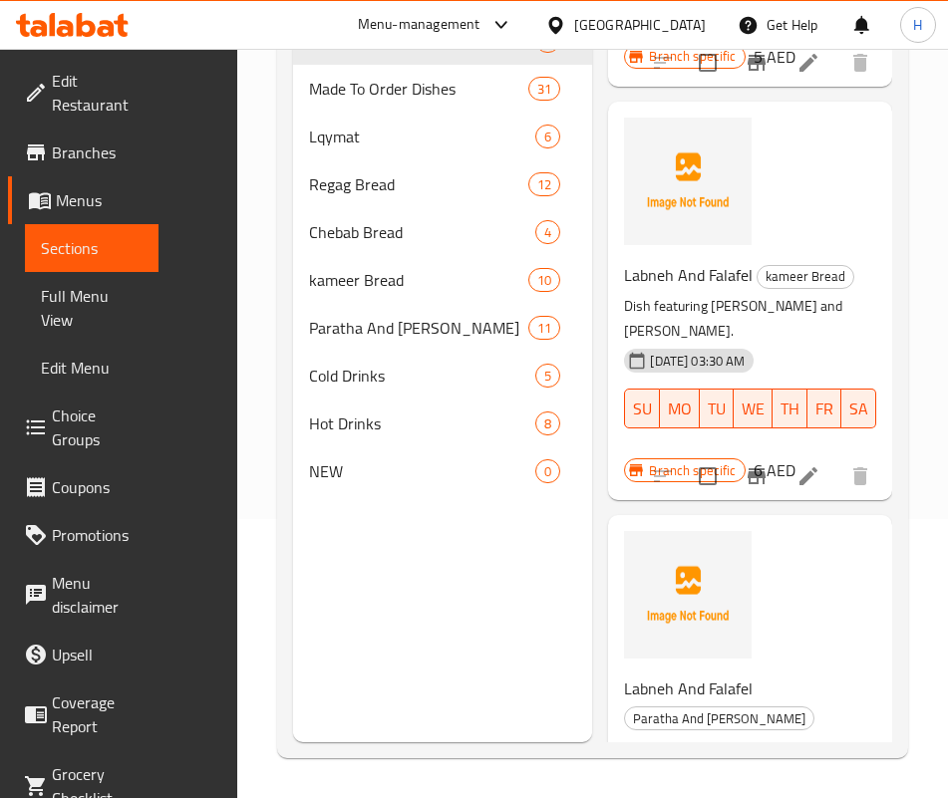
scroll to position [911, 0]
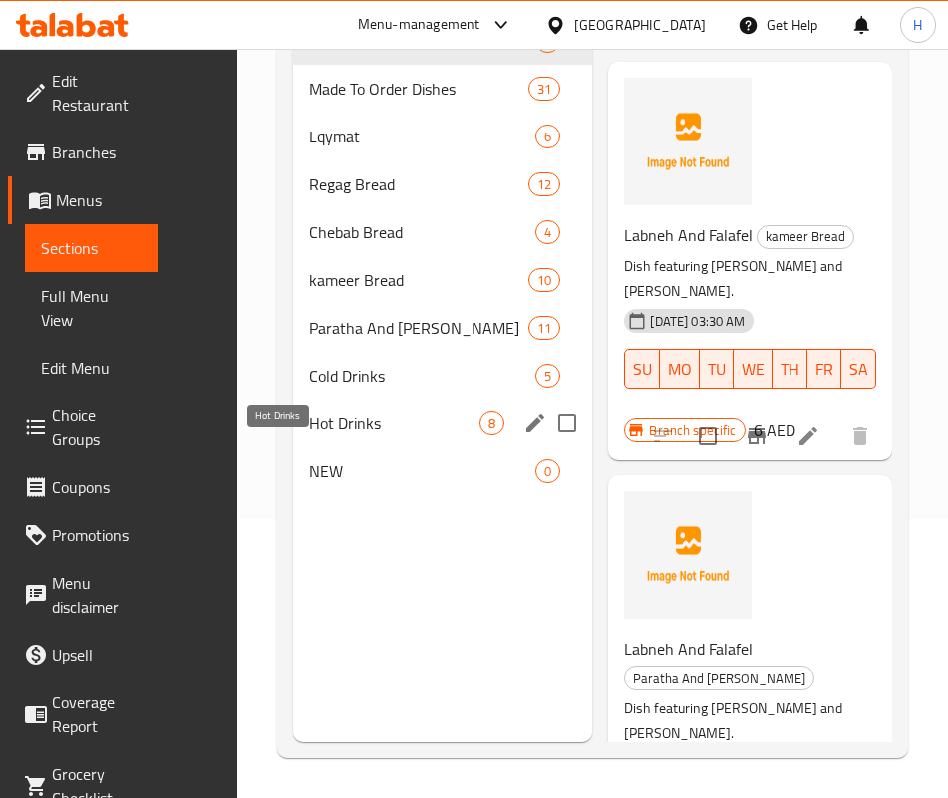
type input "labneh"
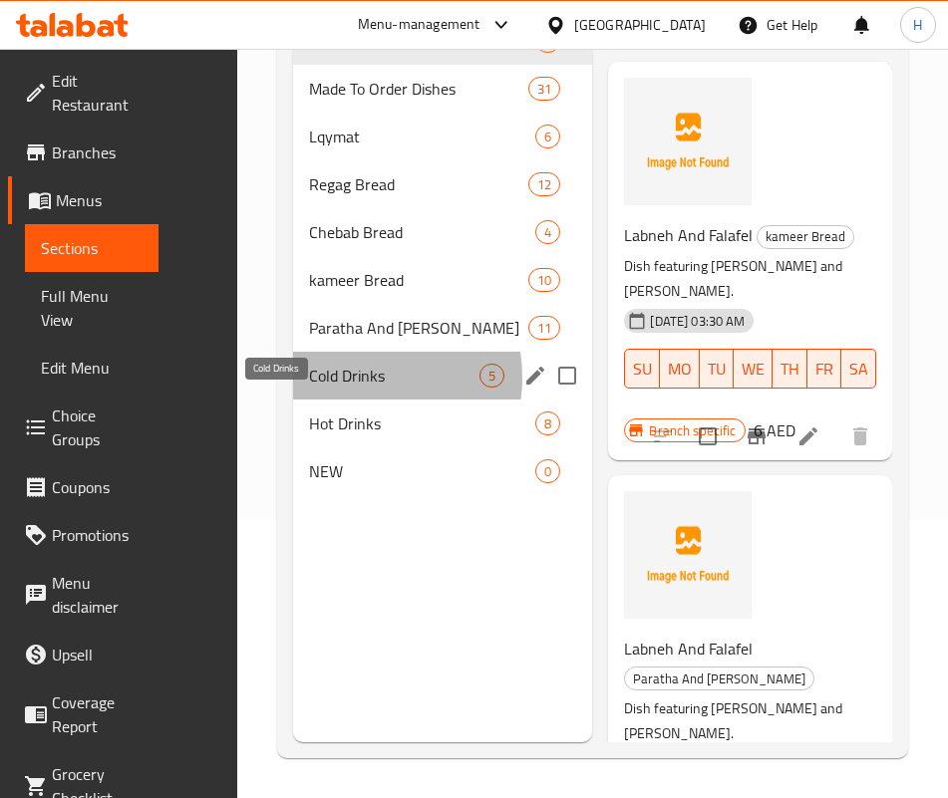
click at [309, 388] on span "Cold Drinks" at bounding box center [394, 376] width 170 height 24
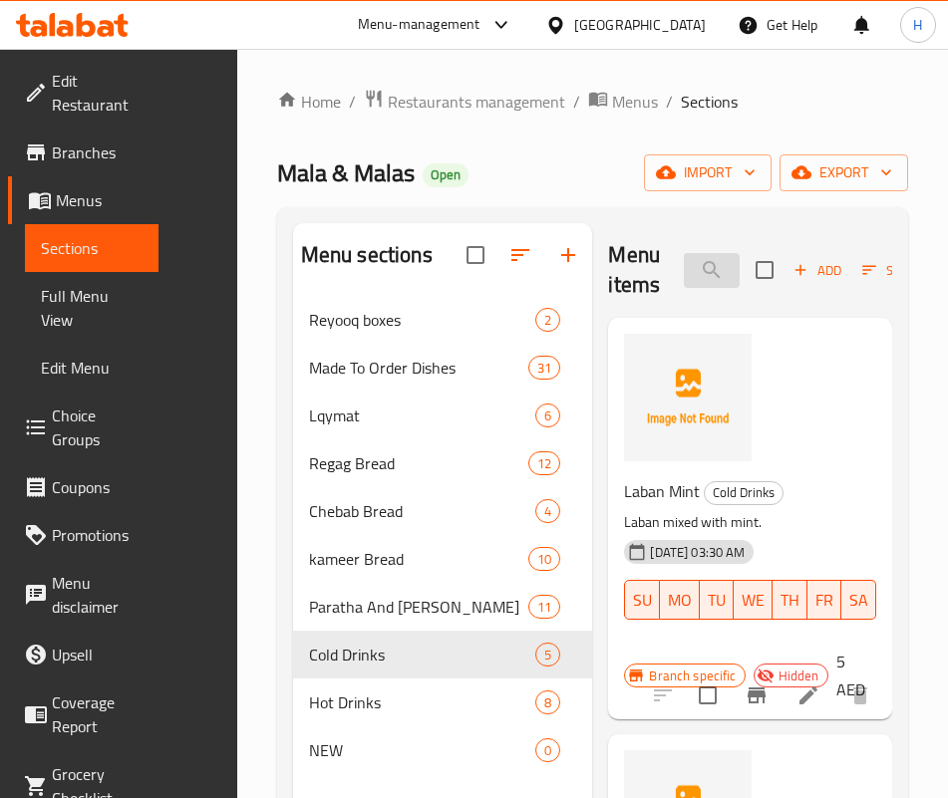
click at [684, 270] on input "labneh" at bounding box center [712, 270] width 56 height 35
click at [714, 501] on h6 "Laban Mint Cold Drinks" at bounding box center [742, 491] width 236 height 28
click at [684, 287] on input "search" at bounding box center [712, 270] width 56 height 35
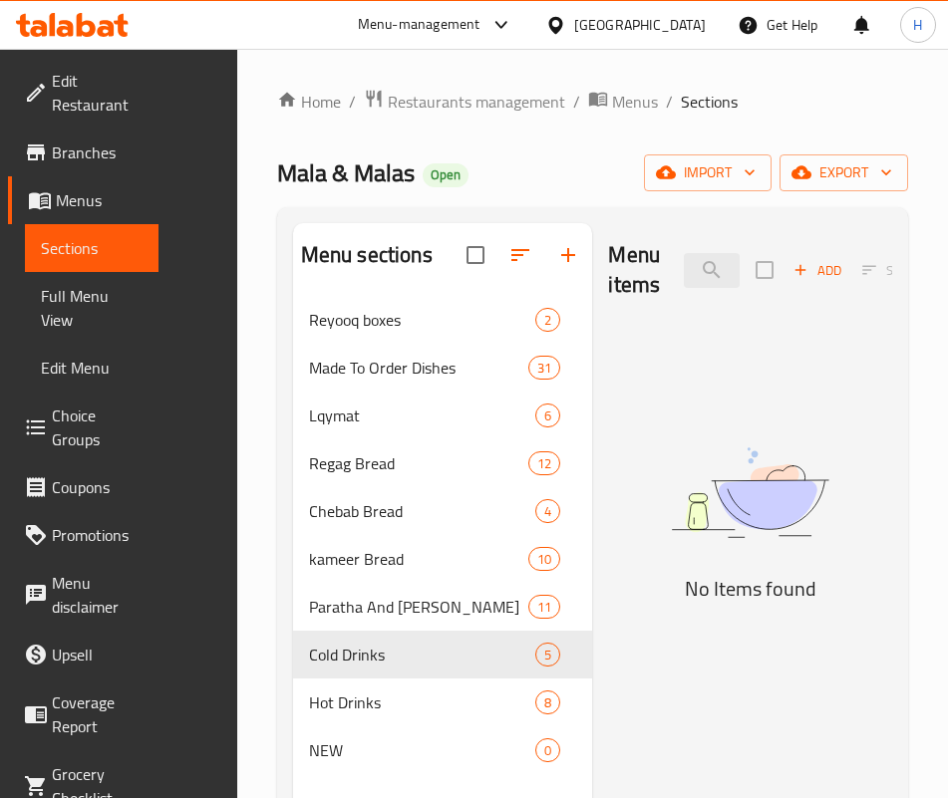
click at [719, 568] on img at bounding box center [750, 493] width 284 height 151
click at [684, 270] on input "slush" at bounding box center [712, 270] width 56 height 35
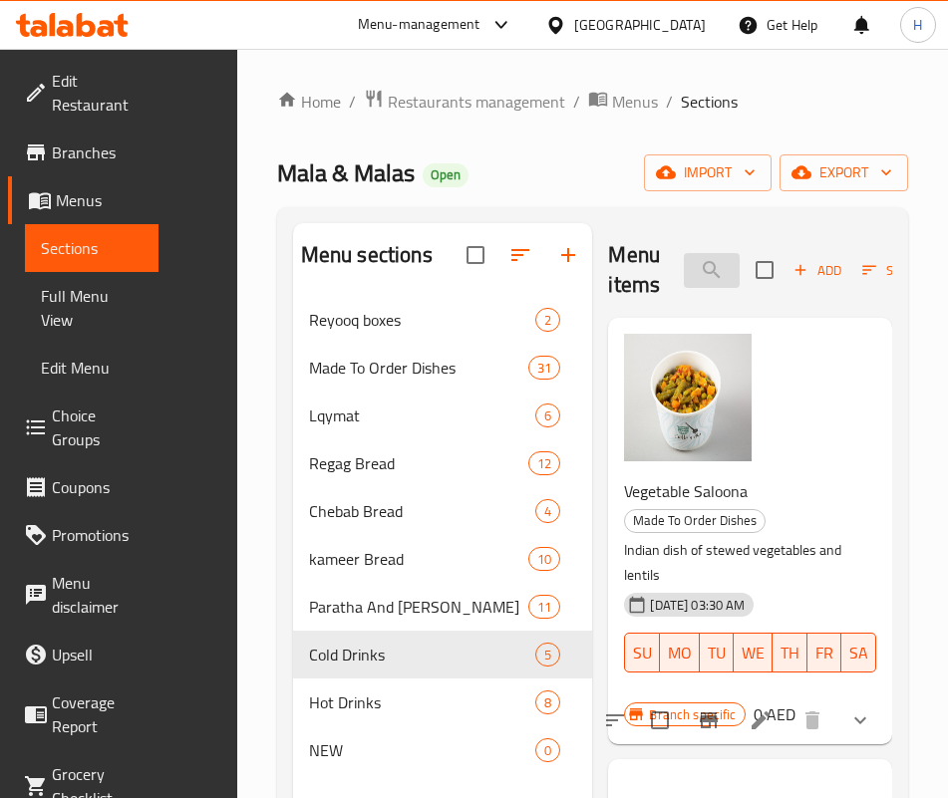
click at [684, 271] on input "lentil" at bounding box center [712, 270] width 56 height 35
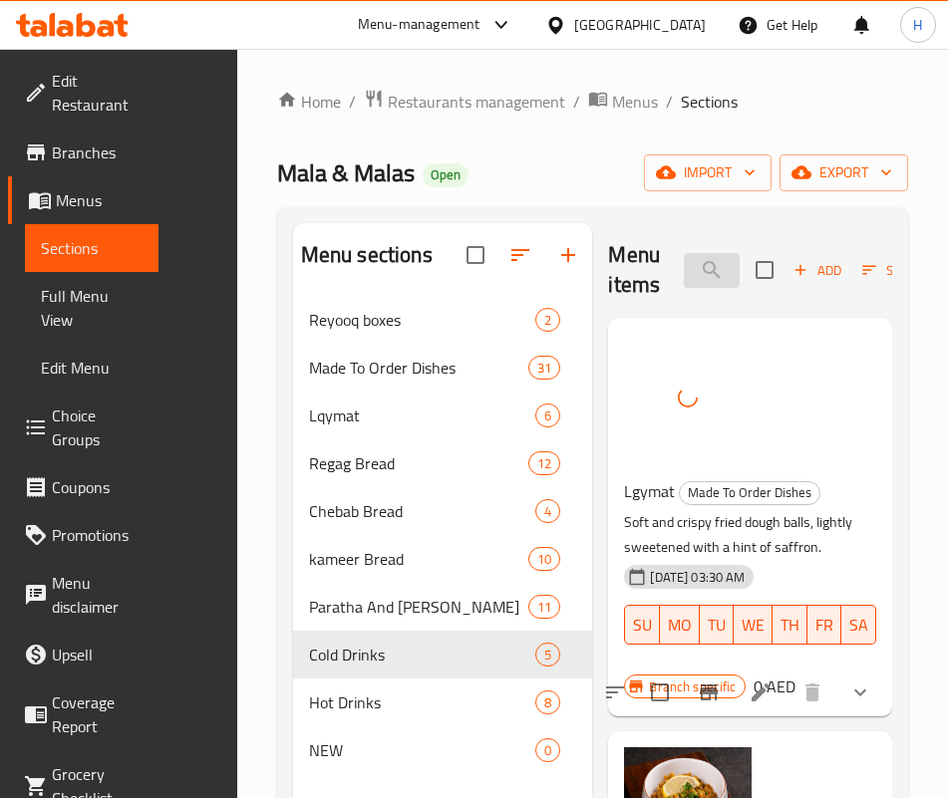
click at [698, 282] on input "lg" at bounding box center [712, 270] width 56 height 35
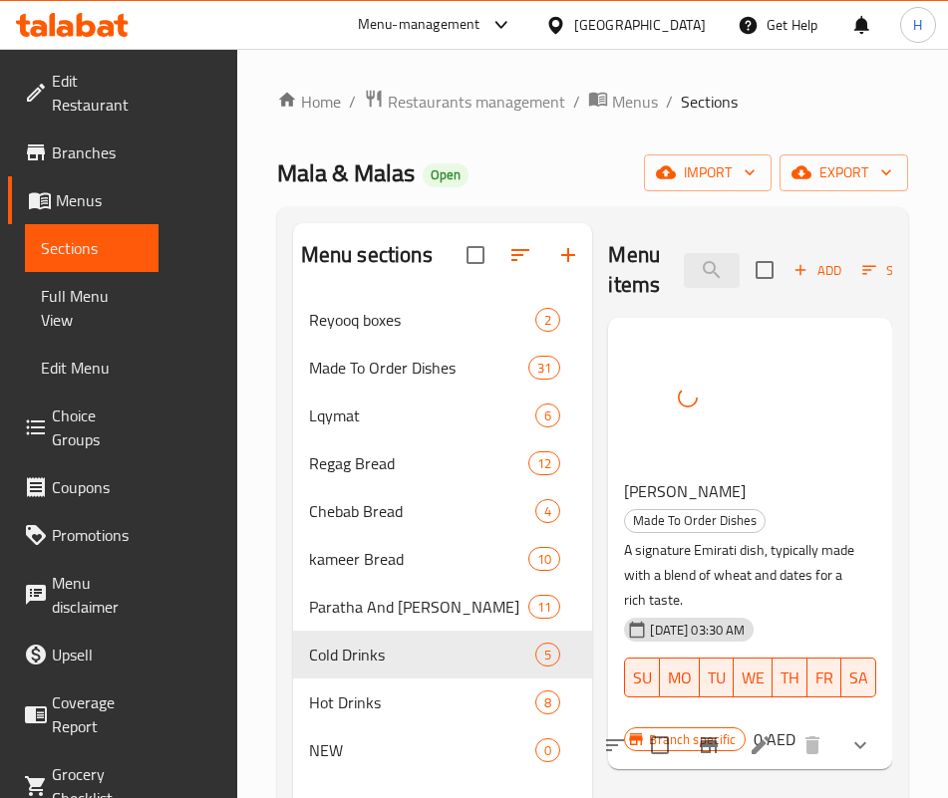
click at [663, 301] on div "Menu items maha Add Sort Manage items" at bounding box center [750, 270] width 284 height 95
click at [684, 281] on input "maha" at bounding box center [712, 270] width 56 height 35
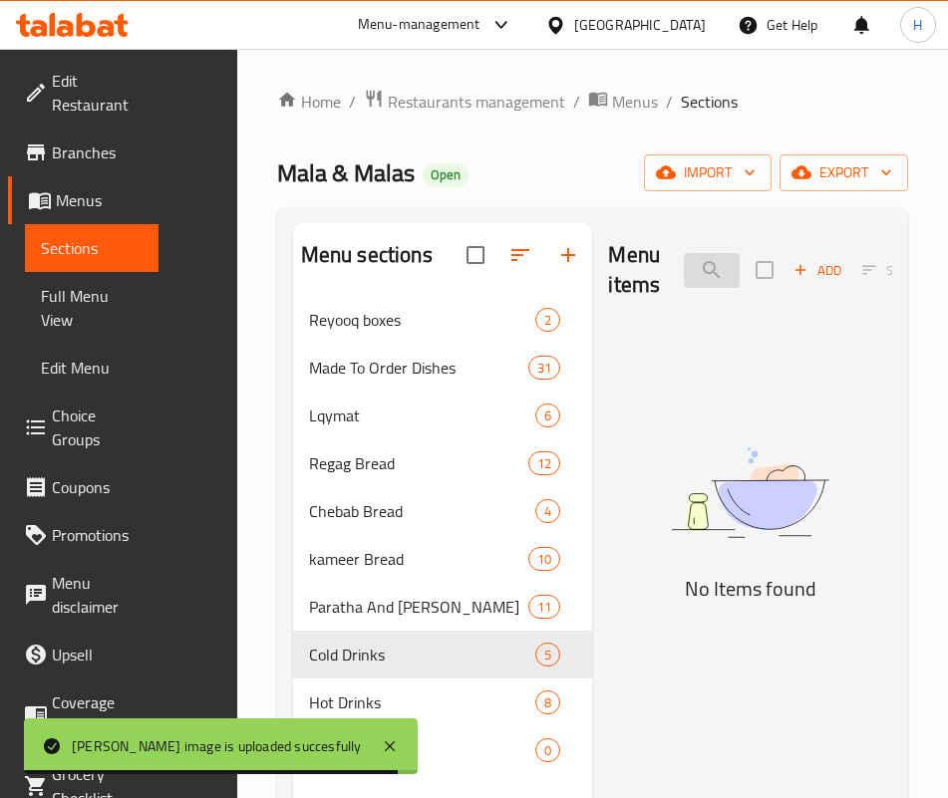
type input "m"
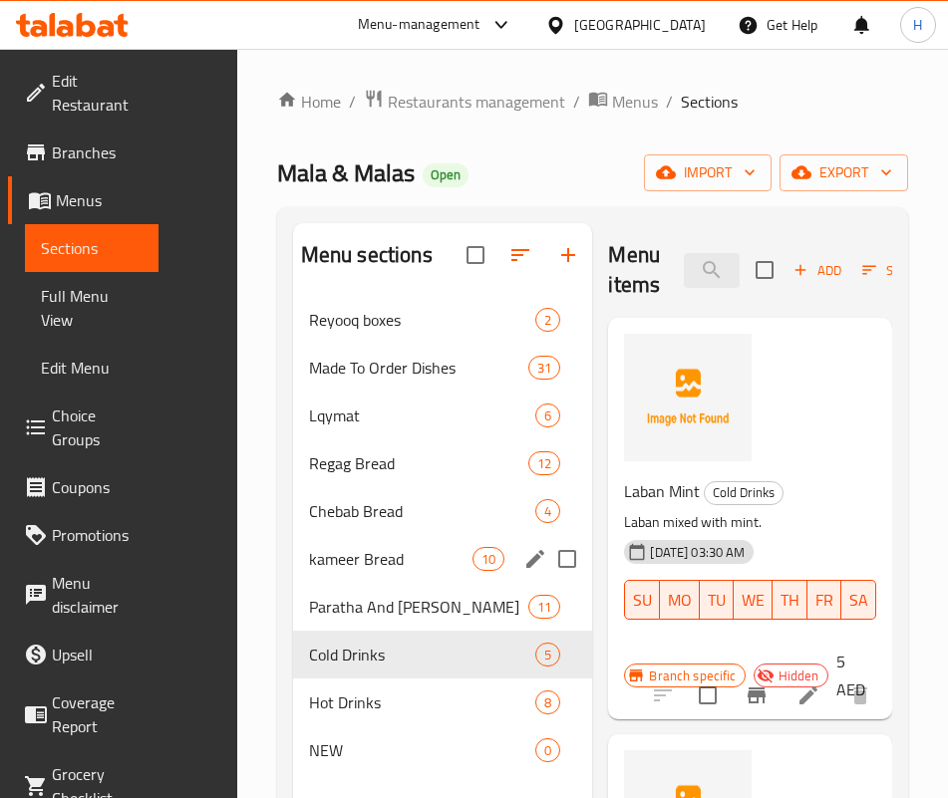
click at [309, 571] on span "kameer Bread" at bounding box center [390, 559] width 163 height 24
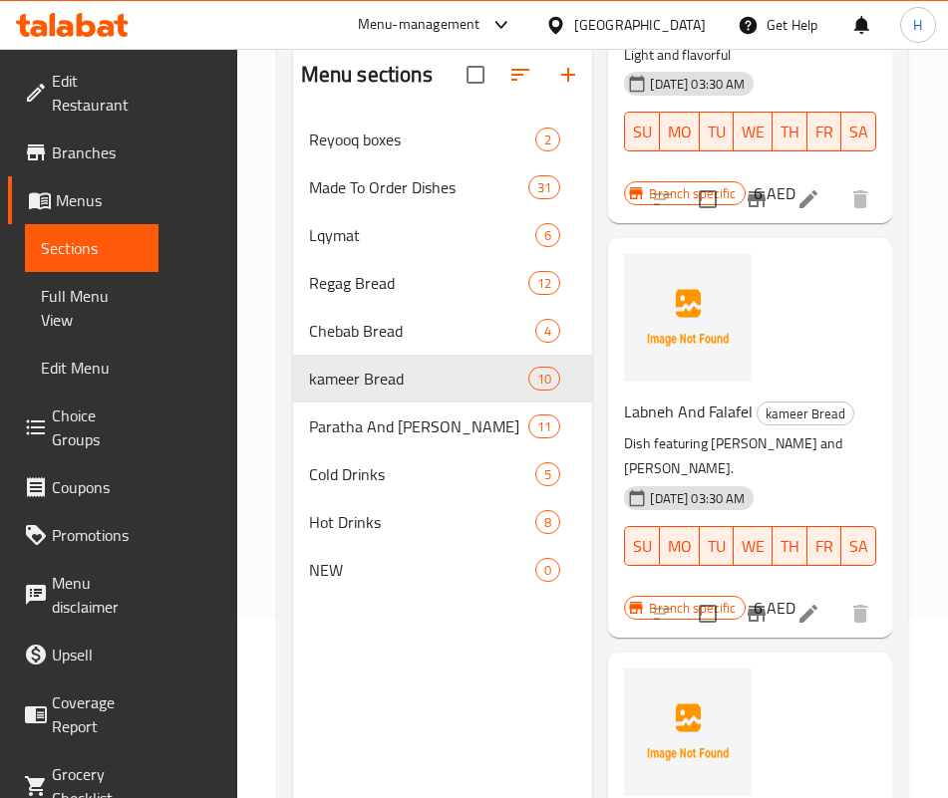
scroll to position [279, 0]
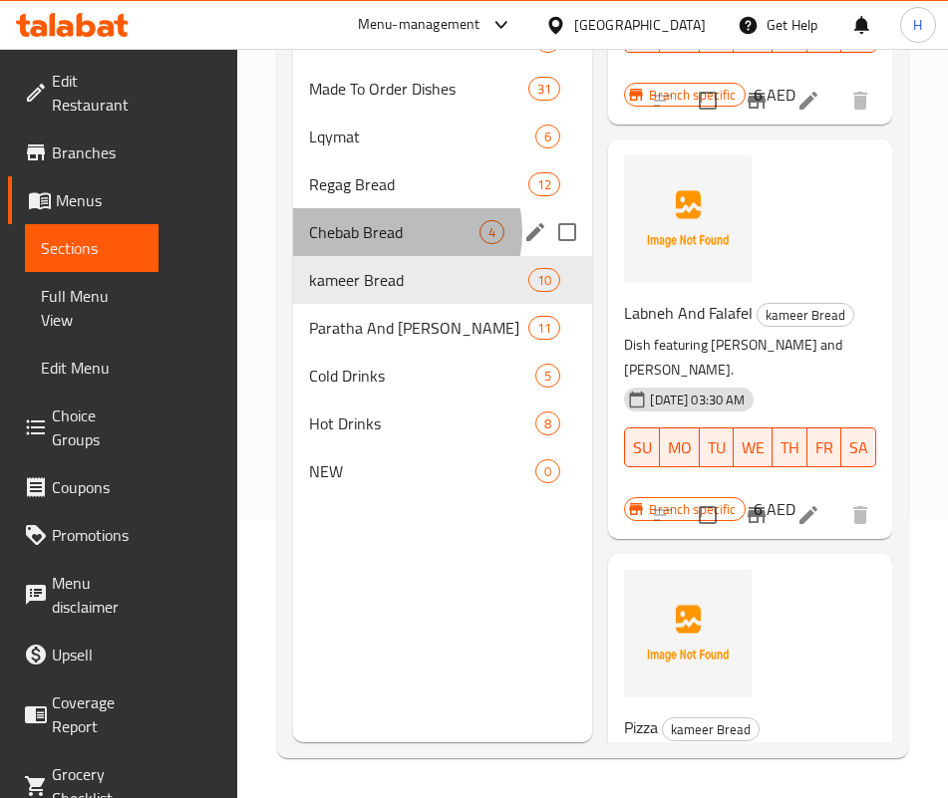
click at [309, 244] on span "Chebab Bread" at bounding box center [394, 232] width 170 height 24
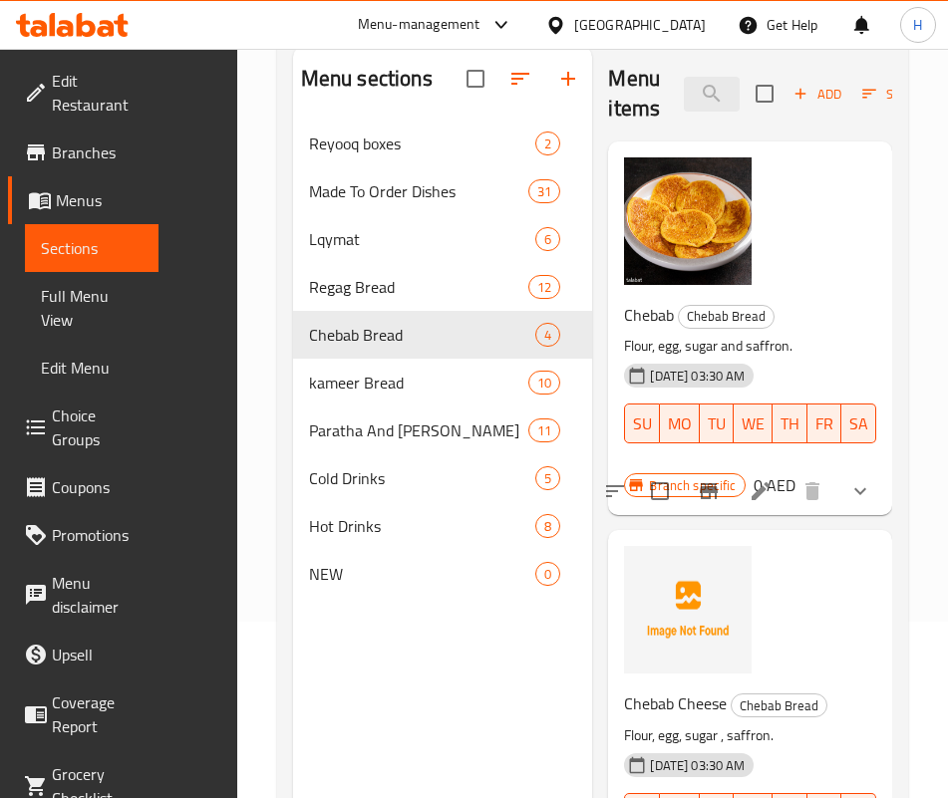
scroll to position [130, 0]
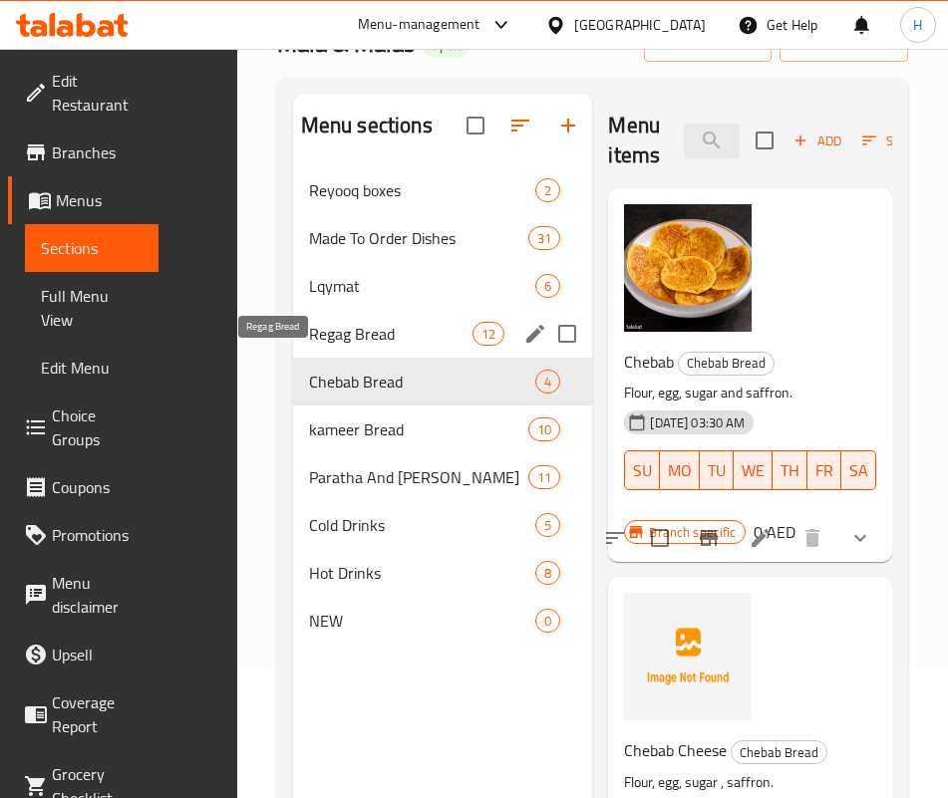
click at [309, 346] on span "Regag Bread" at bounding box center [390, 334] width 163 height 24
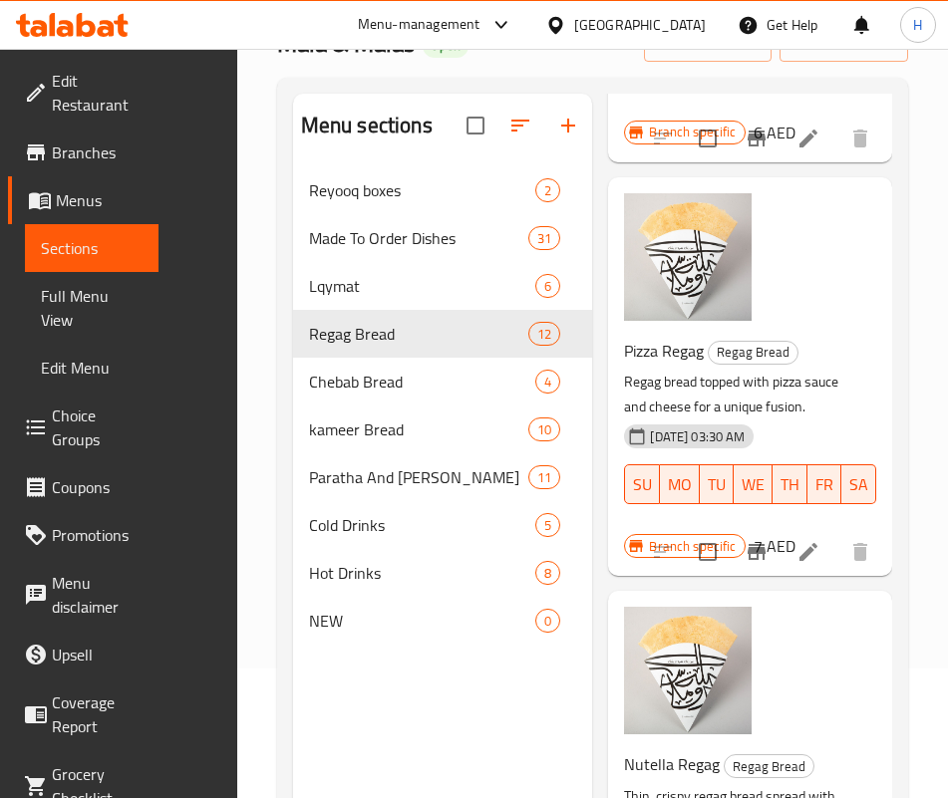
scroll to position [4174, 0]
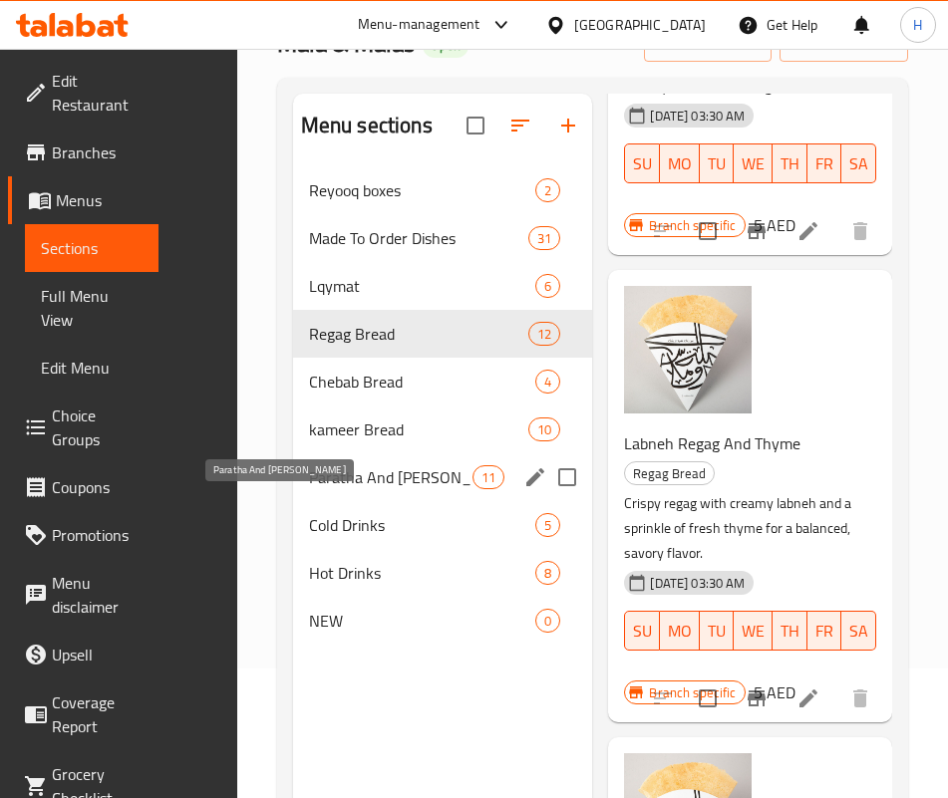
drag, startPoint x: 275, startPoint y: 502, endPoint x: 291, endPoint y: 494, distance: 17.8
click at [309, 489] on span "Paratha And Emirati Maksaf" at bounding box center [390, 478] width 163 height 24
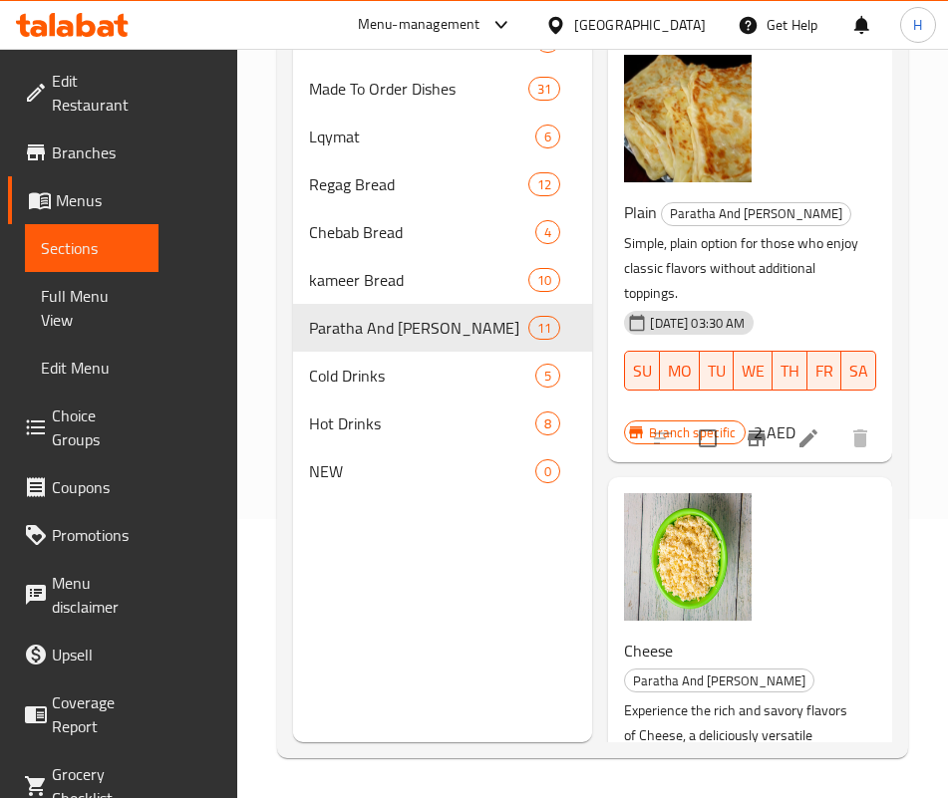
click at [751, 511] on div "Cheese Paratha And Emirati Maksaf Experience the rich and savory flavors of Che…" at bounding box center [750, 727] width 268 height 485
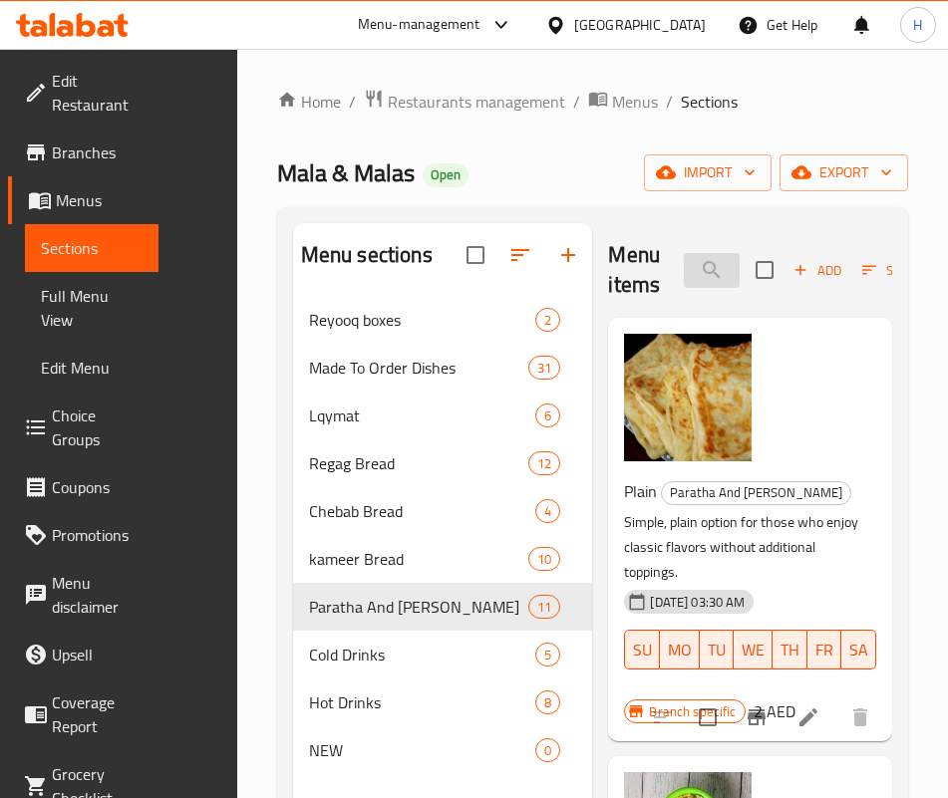
drag, startPoint x: 610, startPoint y: 278, endPoint x: 599, endPoint y: 267, distance: 15.5
click at [684, 275] on input "search" at bounding box center [712, 270] width 56 height 35
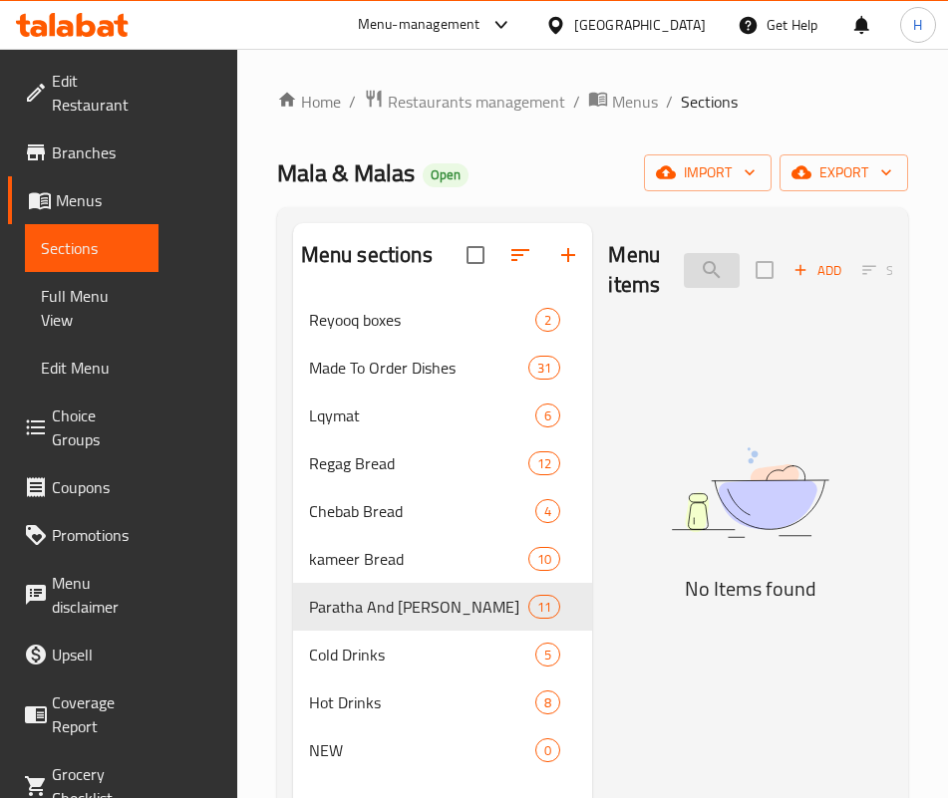
type input "m"
drag, startPoint x: 866, startPoint y: 658, endPoint x: 777, endPoint y: 436, distance: 239.3
click at [866, 605] on div "No Items found" at bounding box center [750, 511] width 284 height 187
click at [712, 269] on input "zaat" at bounding box center [712, 270] width 56 height 35
click at [711, 269] on input "zaat" at bounding box center [712, 270] width 56 height 35
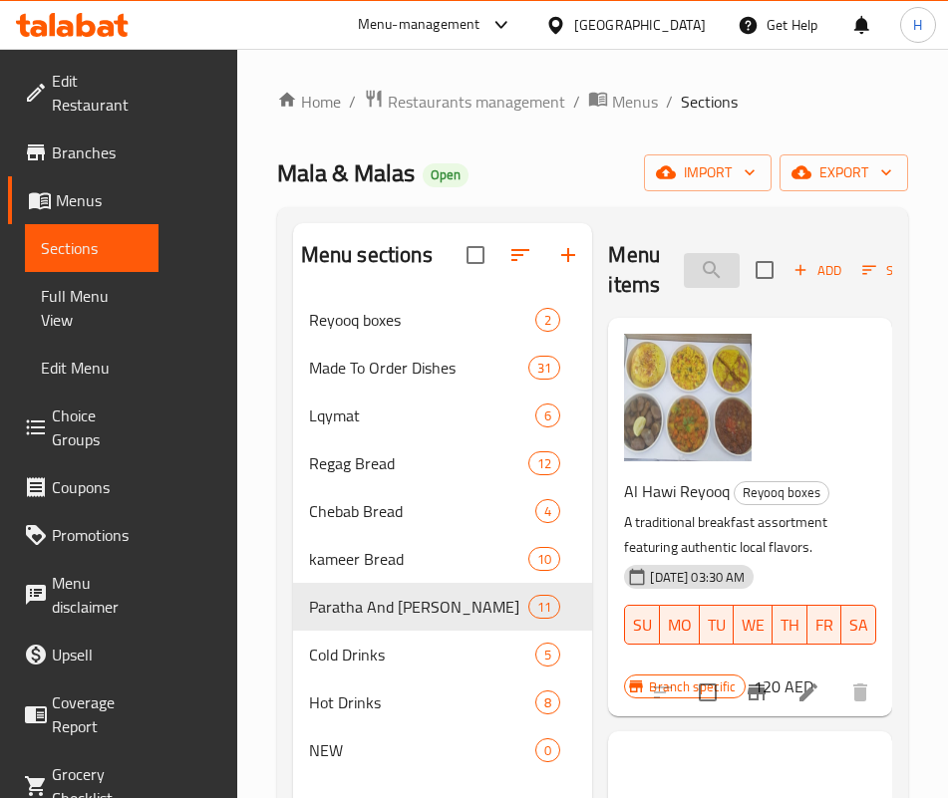
click at [684, 268] on input "ors" at bounding box center [712, 270] width 56 height 35
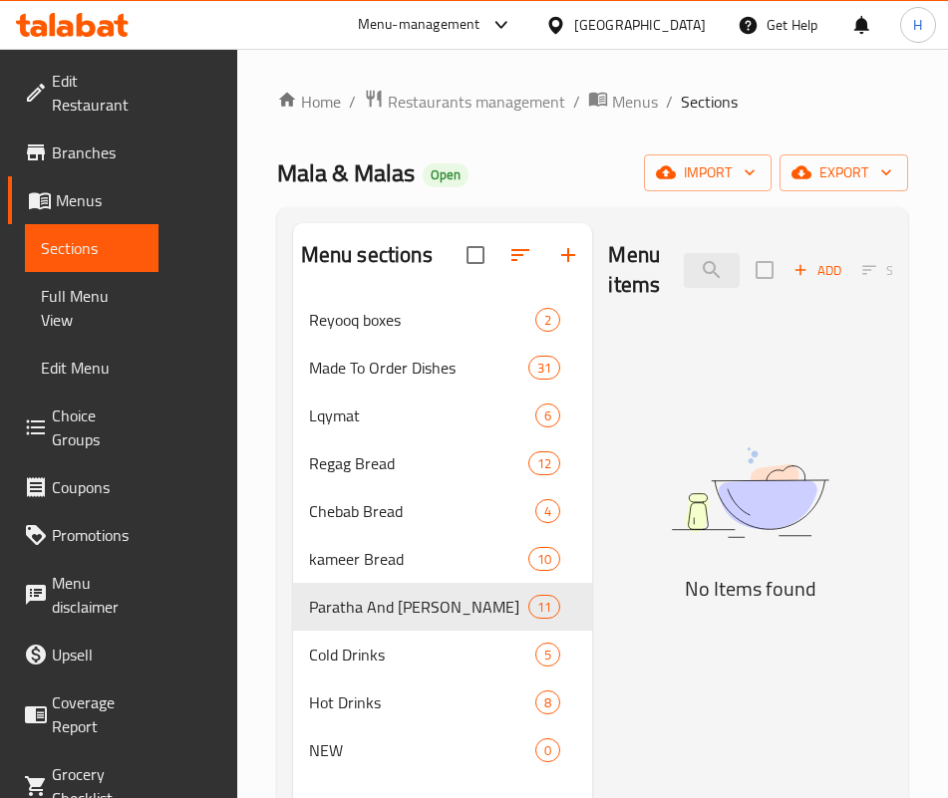
drag, startPoint x: 756, startPoint y: 589, endPoint x: 749, endPoint y: 579, distance: 12.2
click at [756, 568] on img at bounding box center [750, 493] width 284 height 151
click at [666, 244] on div "Menu items para Add Sort Manage items" at bounding box center [750, 270] width 284 height 95
click at [684, 272] on input "para" at bounding box center [712, 270] width 56 height 35
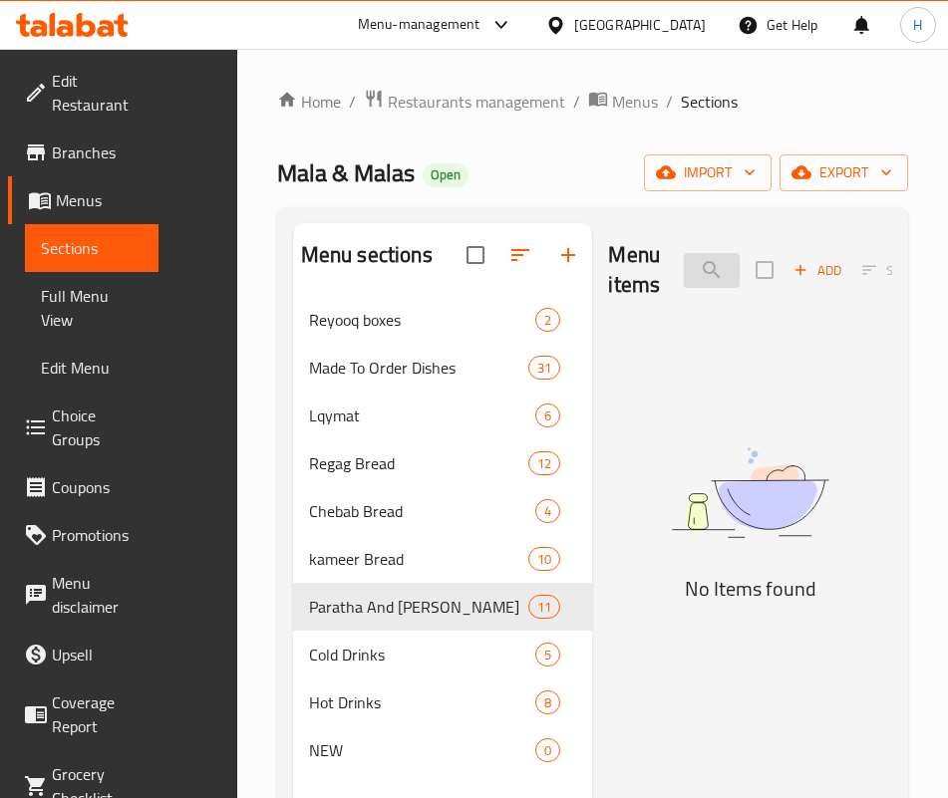
drag, startPoint x: 657, startPoint y: 272, endPoint x: 648, endPoint y: 264, distance: 12.0
click at [684, 268] on input "para" at bounding box center [712, 270] width 56 height 35
type input "h"
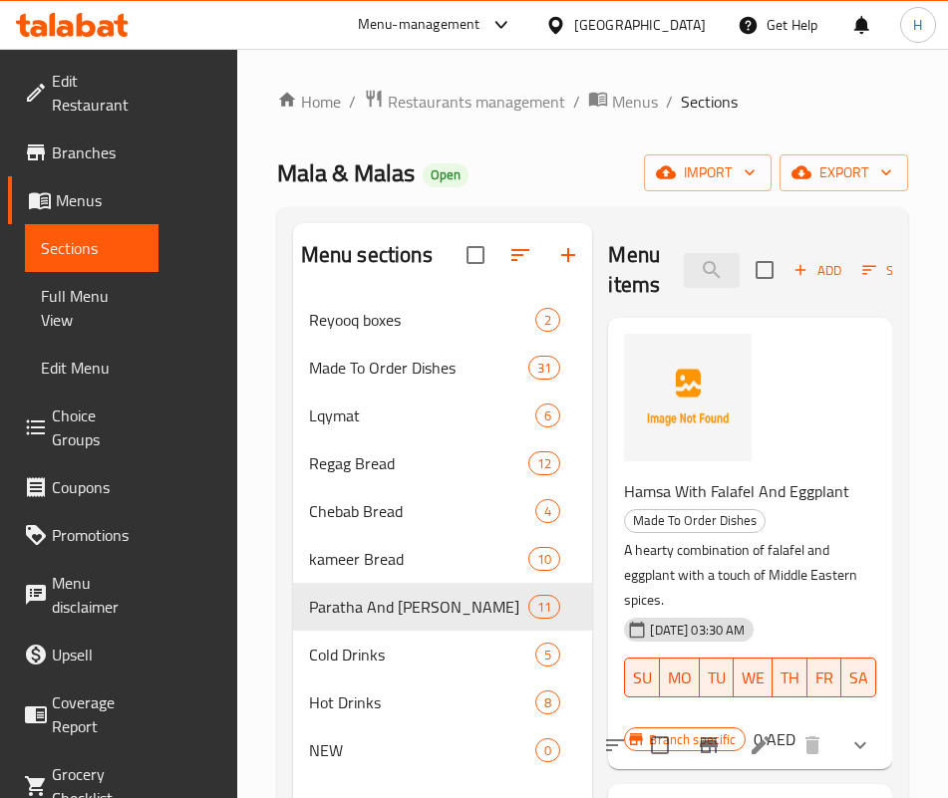
click at [684, 303] on div "Menu items hamsa Add Sort Manage items" at bounding box center [750, 270] width 284 height 95
click at [684, 268] on input "hamsa" at bounding box center [712, 270] width 56 height 35
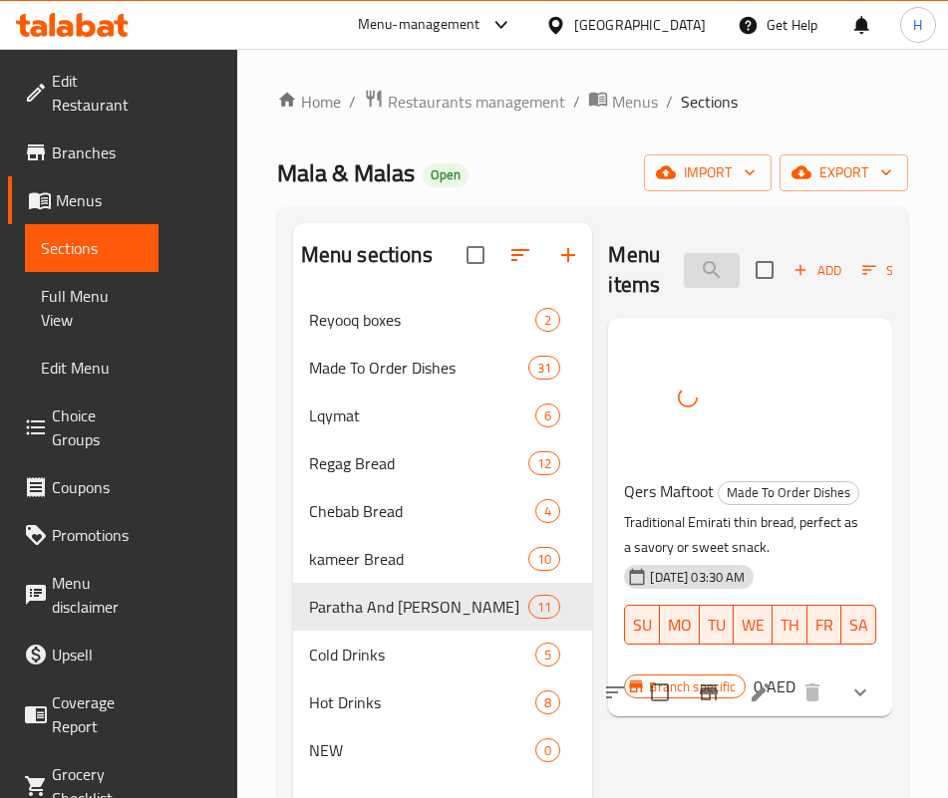
drag, startPoint x: 679, startPoint y: 244, endPoint x: 671, endPoint y: 270, distance: 27.1
click at [679, 244] on div "Menu items mafto Add Sort Manage items" at bounding box center [750, 270] width 284 height 95
click at [684, 271] on input "mafto" at bounding box center [712, 270] width 56 height 35
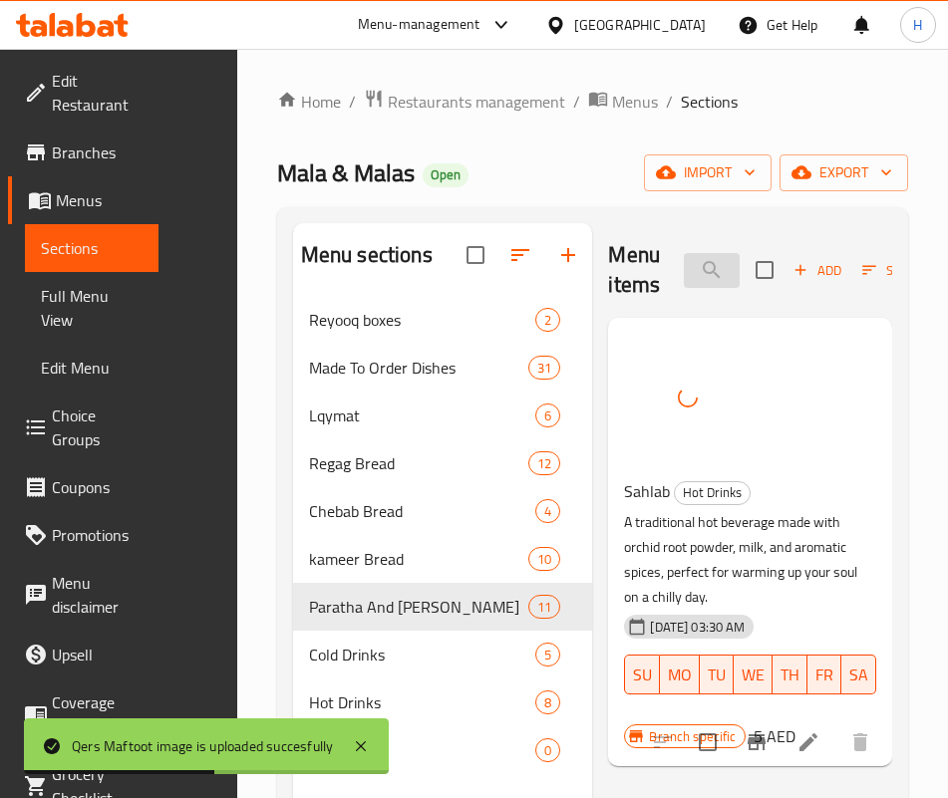
click at [684, 254] on input "sahlab" at bounding box center [712, 270] width 56 height 35
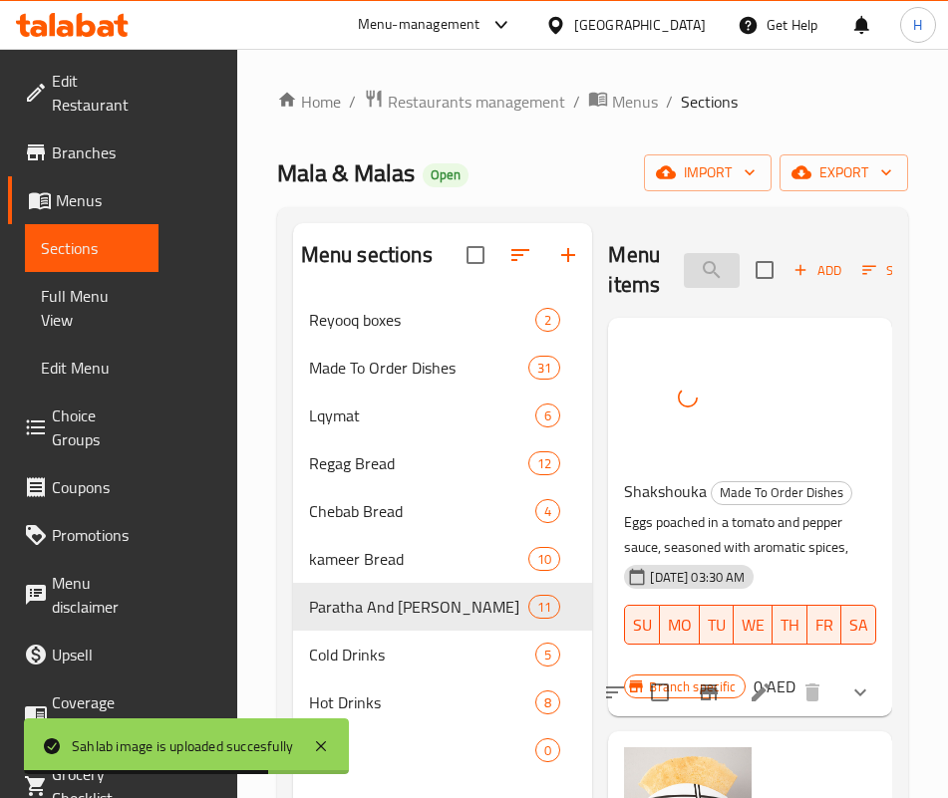
click at [684, 285] on input "shaks" at bounding box center [712, 270] width 56 height 35
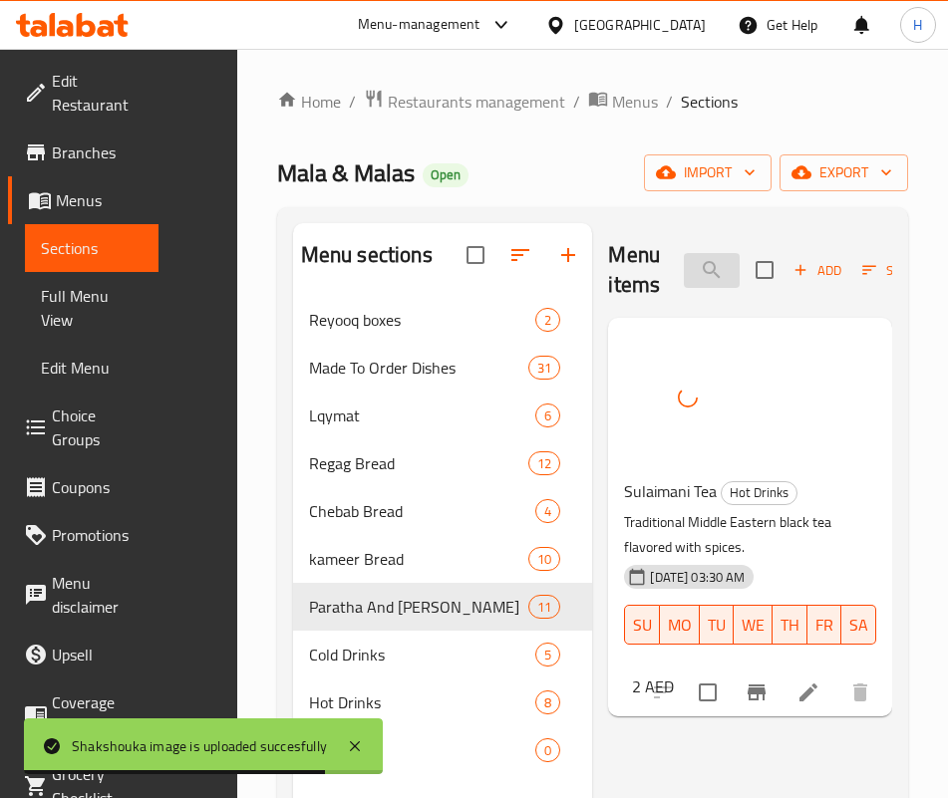
click at [684, 271] on input "sula" at bounding box center [712, 270] width 56 height 35
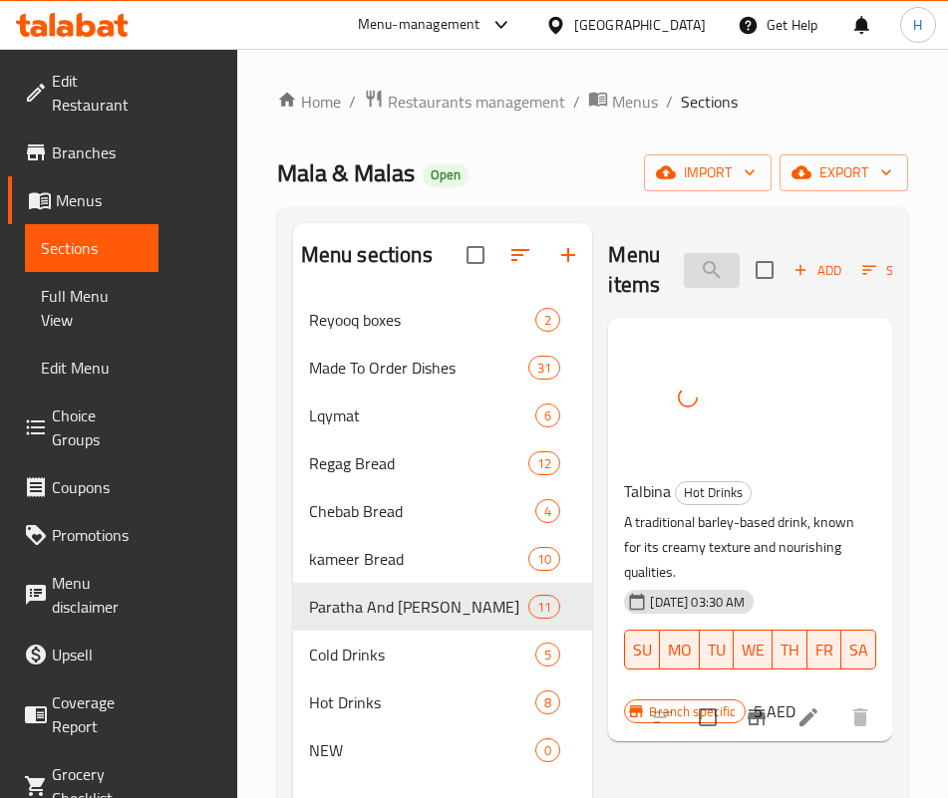
drag, startPoint x: 666, startPoint y: 226, endPoint x: 670, endPoint y: 276, distance: 50.0
click at [666, 225] on div "Menu items talbin Add Sort Manage items" at bounding box center [750, 270] width 284 height 95
click at [684, 277] on input "talbin" at bounding box center [712, 270] width 56 height 35
click at [684, 275] on input "talbin" at bounding box center [712, 270] width 56 height 35
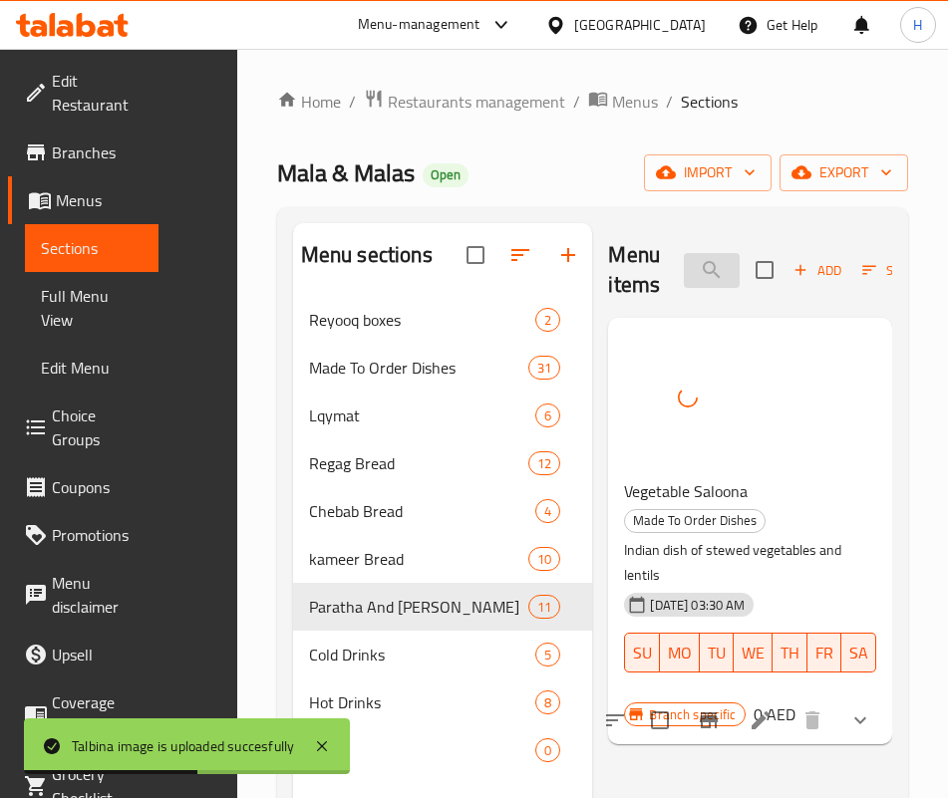
click at [684, 272] on input "salo" at bounding box center [712, 270] width 56 height 35
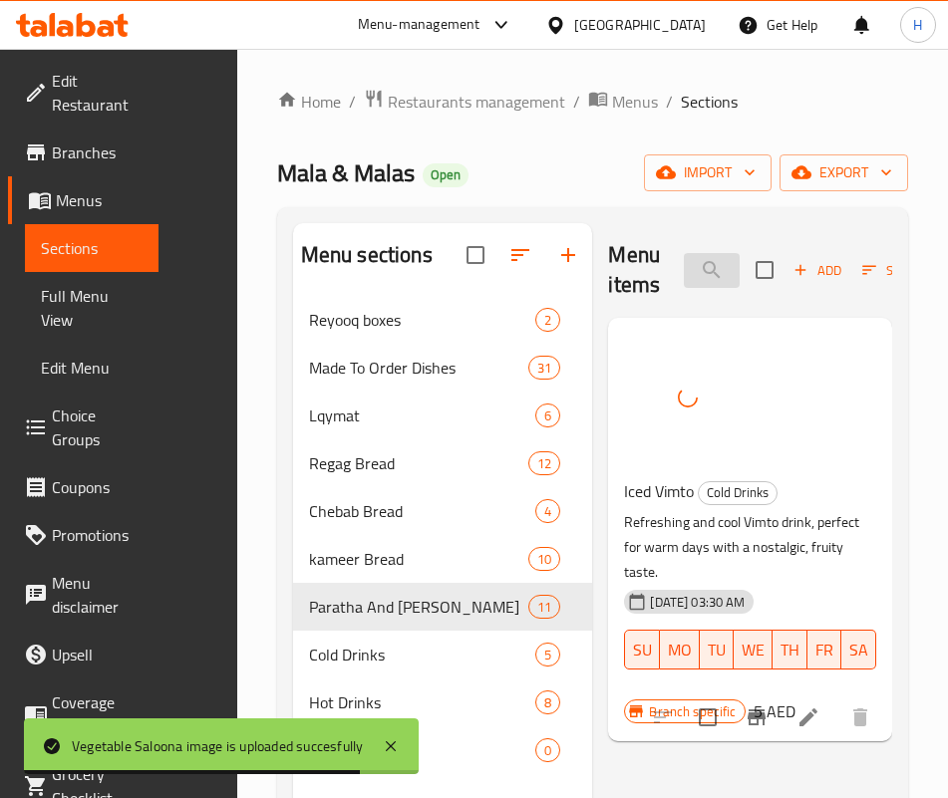
click at [684, 272] on input "vimto" at bounding box center [712, 270] width 56 height 35
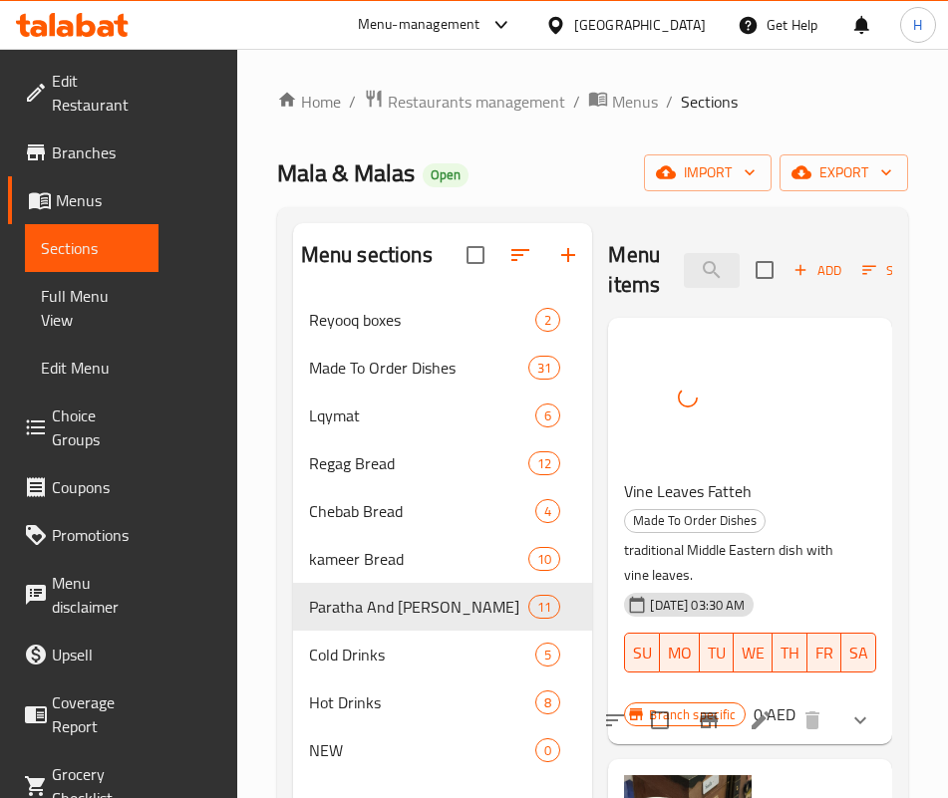
click at [620, 293] on div "Menu items vine Add Sort Manage items" at bounding box center [750, 270] width 284 height 95
click at [684, 282] on input "vine" at bounding box center [712, 270] width 56 height 35
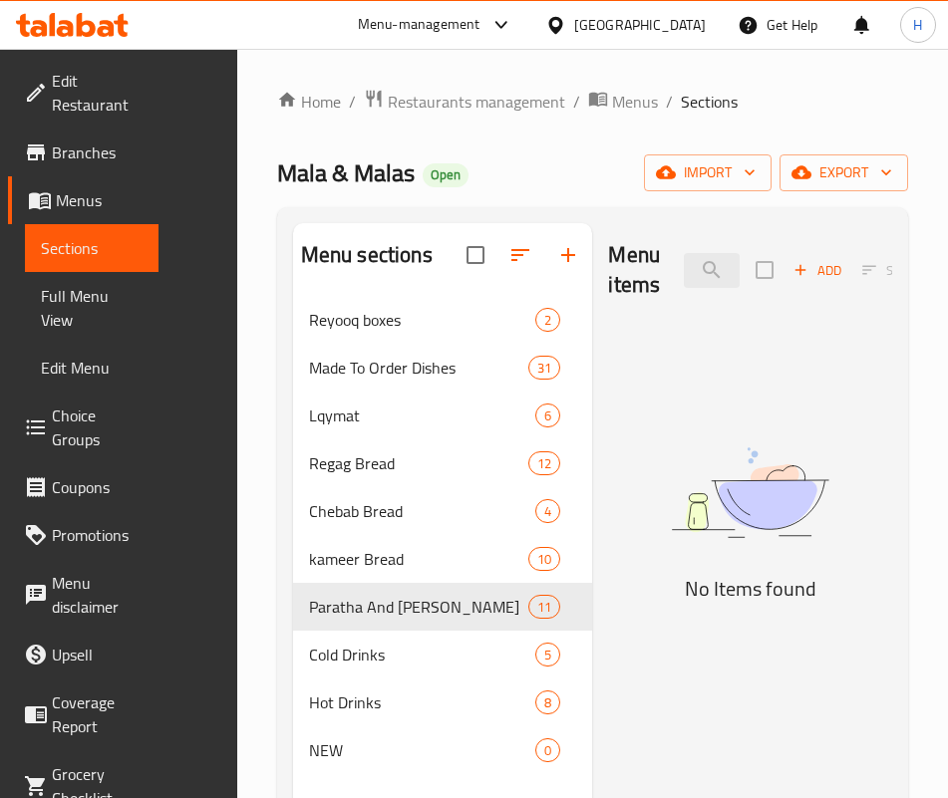
click at [669, 568] on img at bounding box center [750, 493] width 284 height 151
click at [684, 276] on input "zaa" at bounding box center [712, 270] width 56 height 35
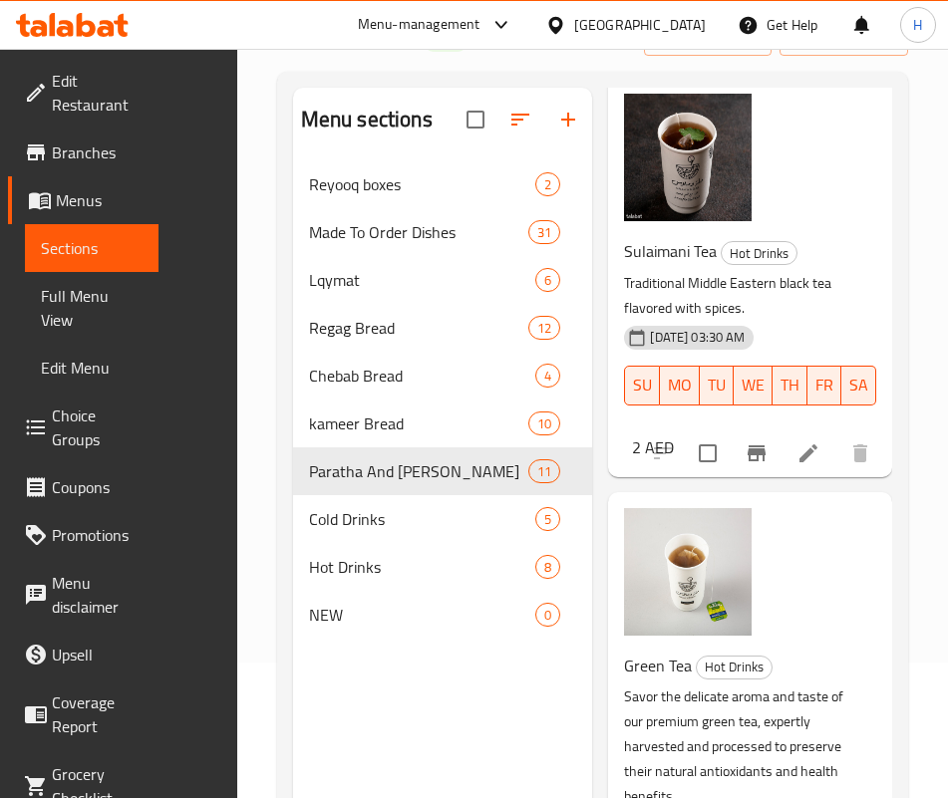
scroll to position [279, 0]
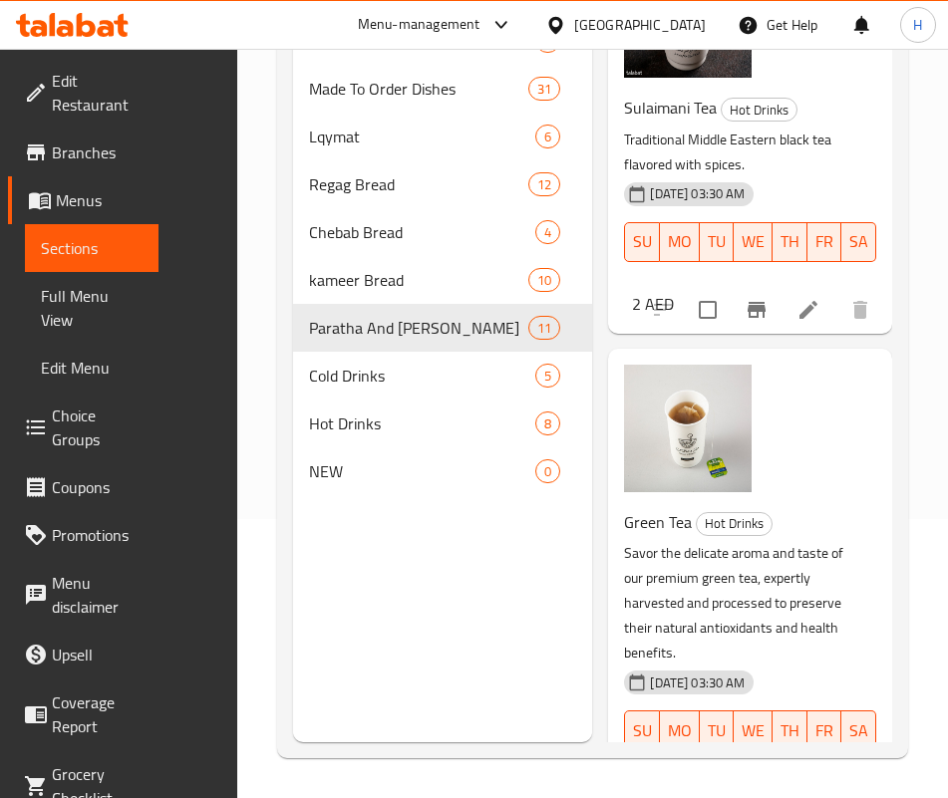
click at [726, 541] on p "Savor the delicate aroma and taste of our premium green tea, expertly harvested…" at bounding box center [742, 603] width 236 height 125
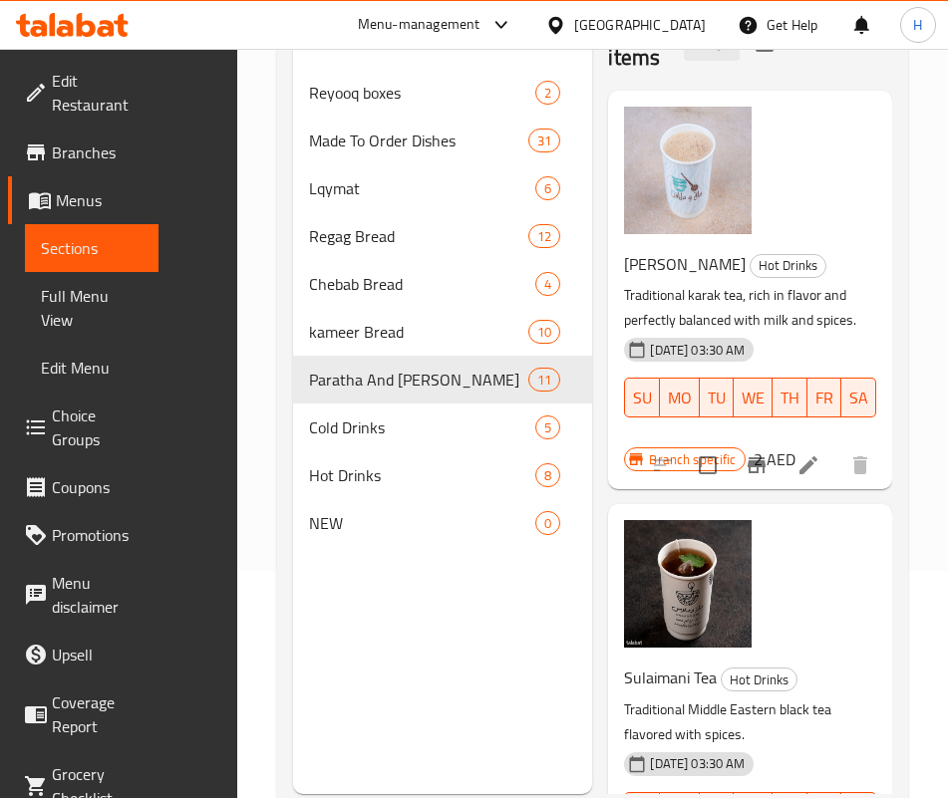
scroll to position [0, 0]
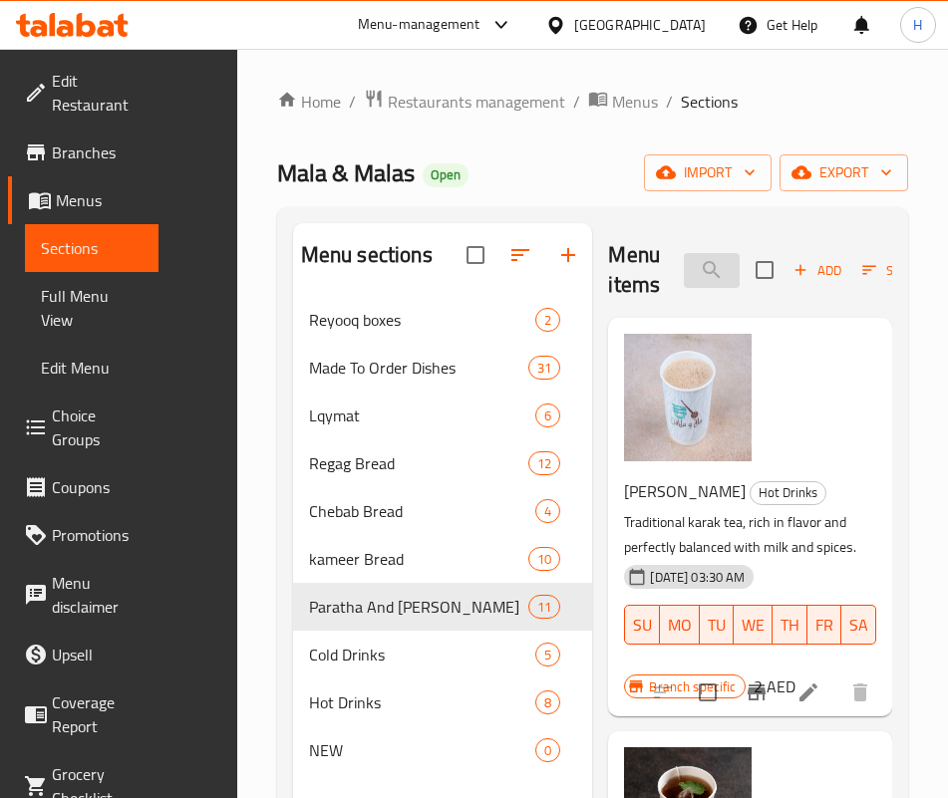
click at [684, 275] on input "tea" at bounding box center [712, 270] width 56 height 35
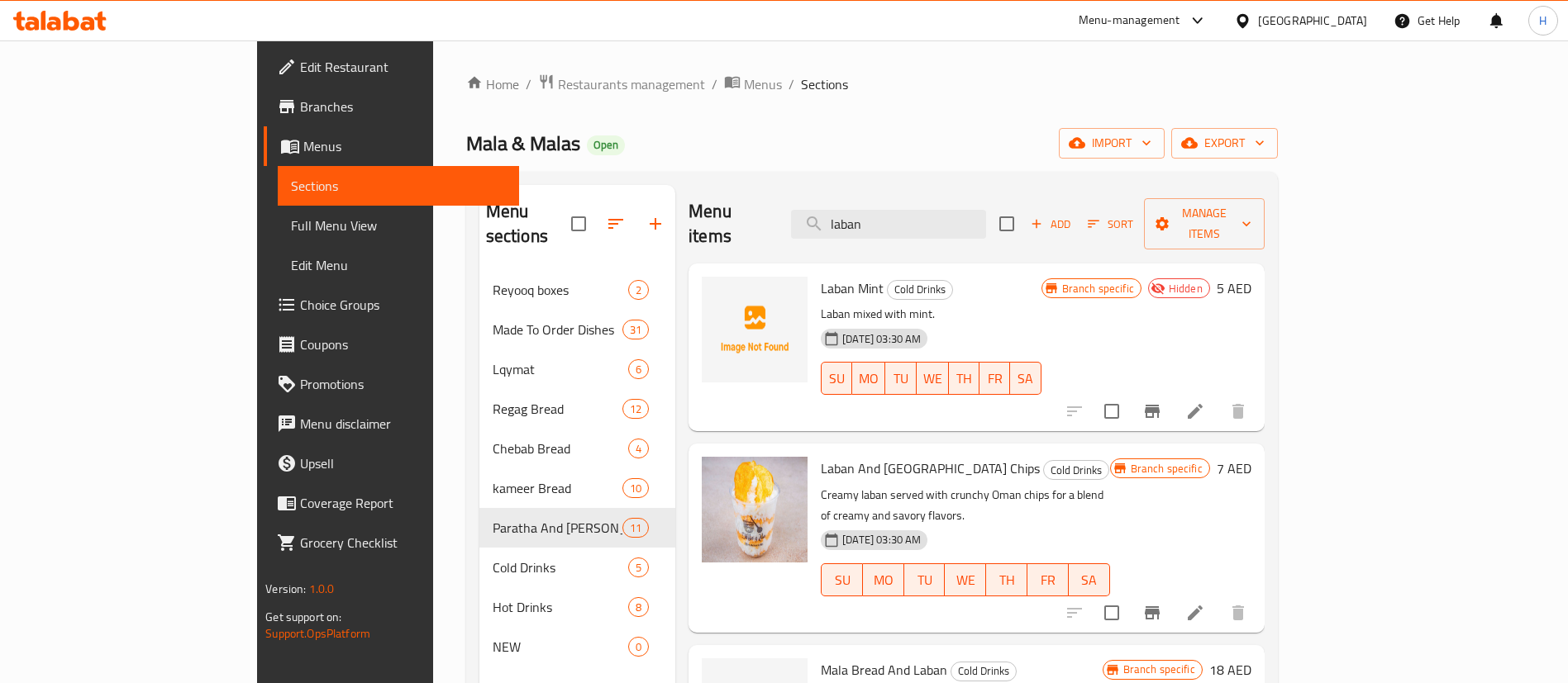
type input "laban"
